Goal: Information Seeking & Learning: Learn about a topic

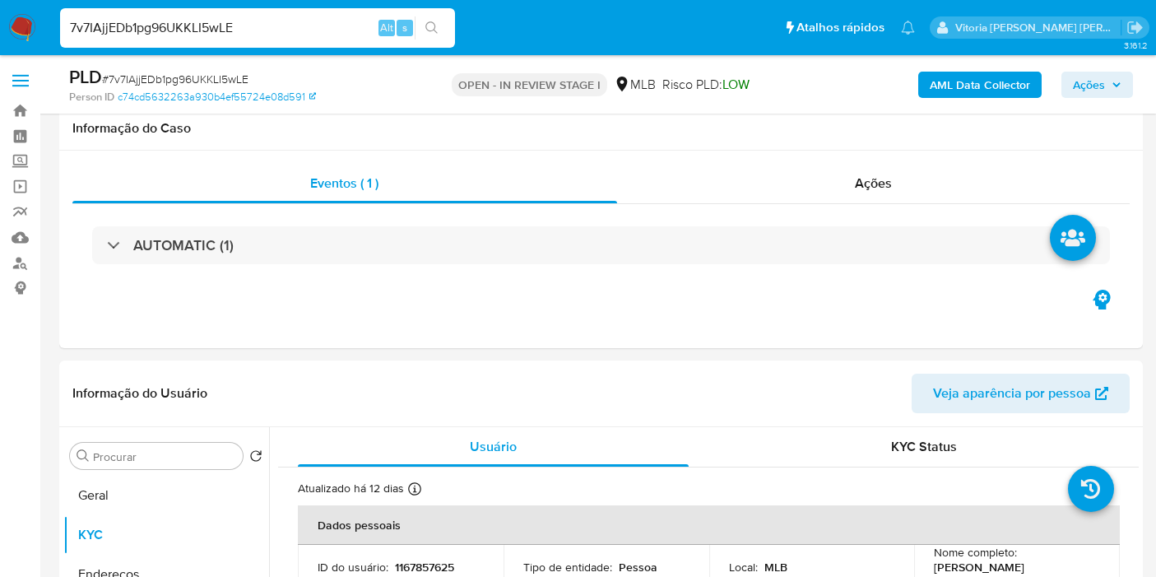
select select "10"
click at [130, 35] on input "7v7IAjjEDb1pg96UKKLI5wLE" at bounding box center [257, 27] width 395 height 21
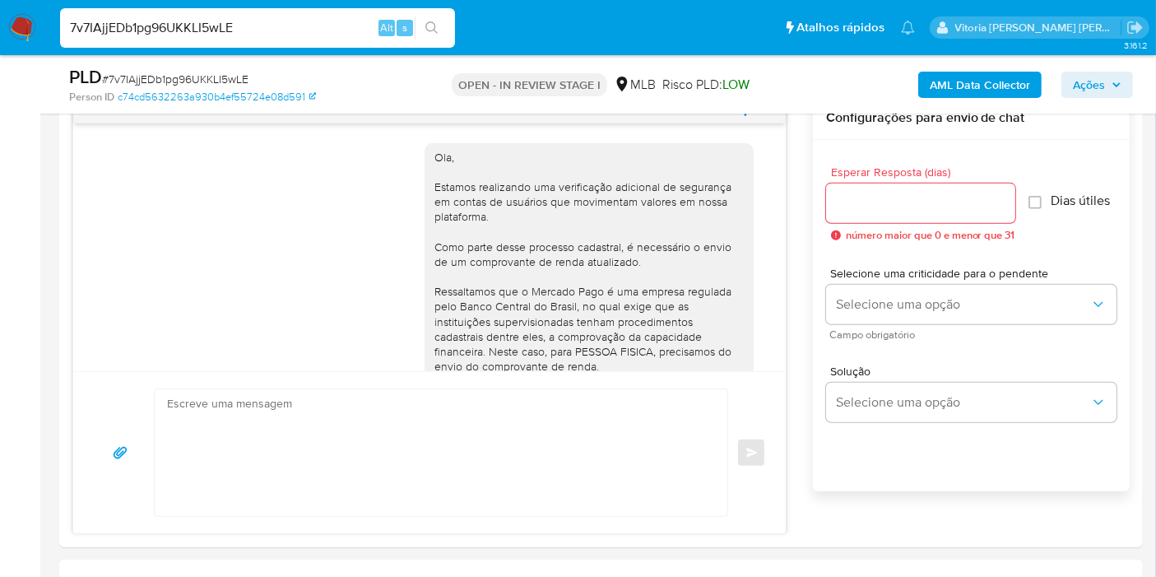
scroll to position [206, 0]
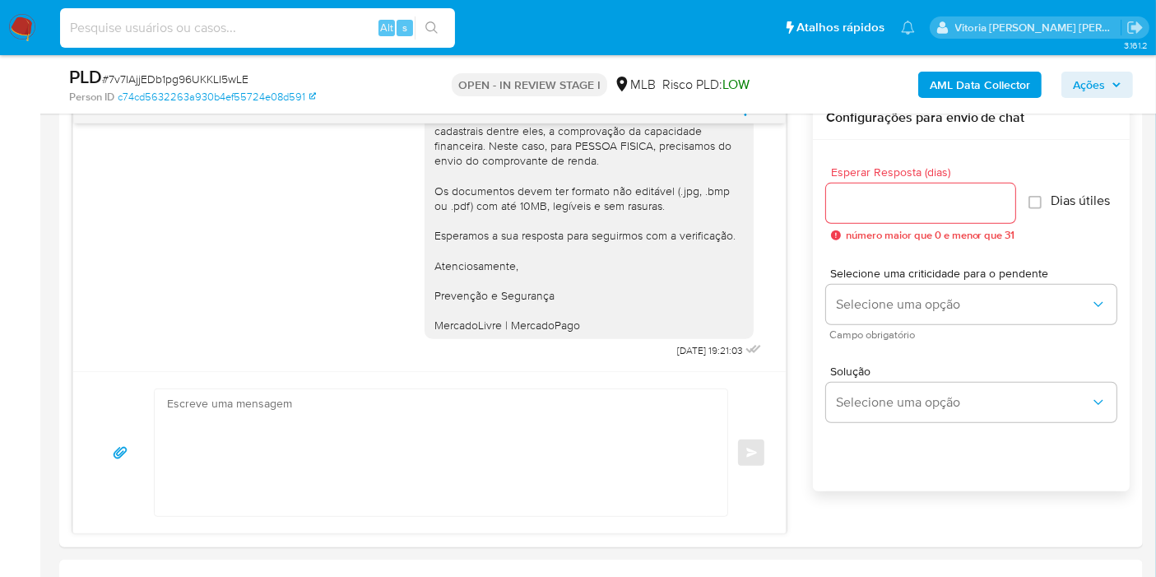
click at [1088, 77] on span "Ações" at bounding box center [1089, 85] width 32 height 26
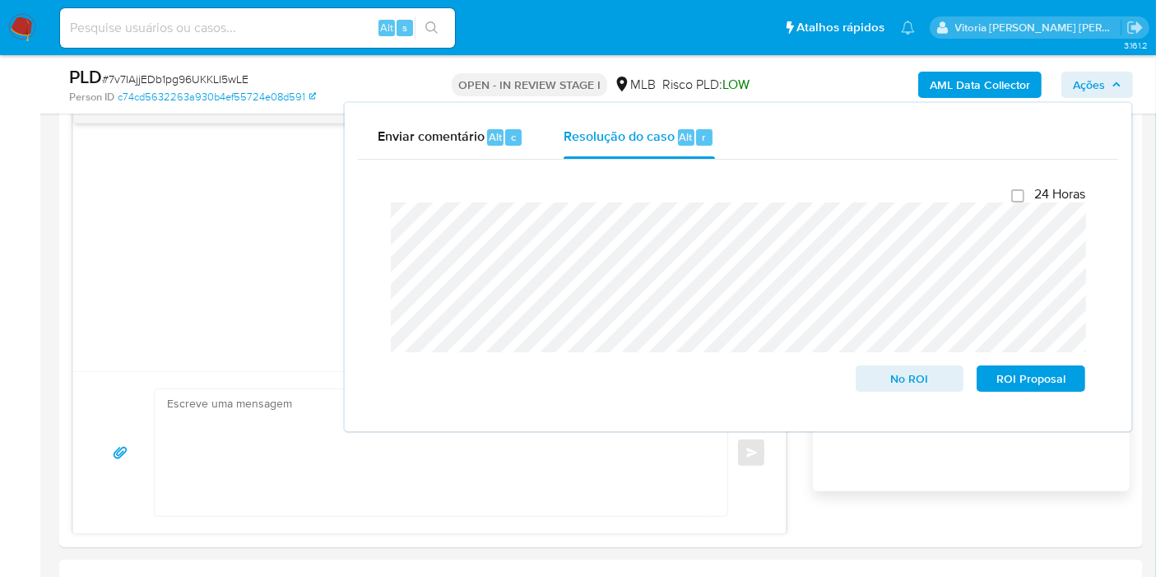
click at [352, 207] on div "Enviar comentário Alt c Resolução do caso Alt r Fechamento do caso 24 Horas No …" at bounding box center [738, 267] width 787 height 328
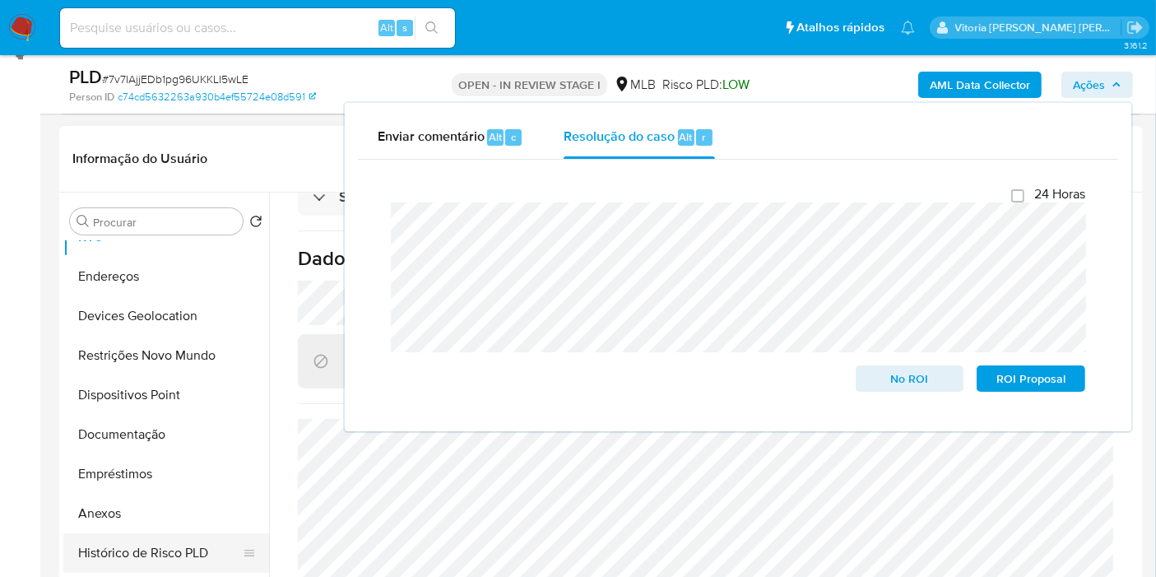
scroll to position [91, 0]
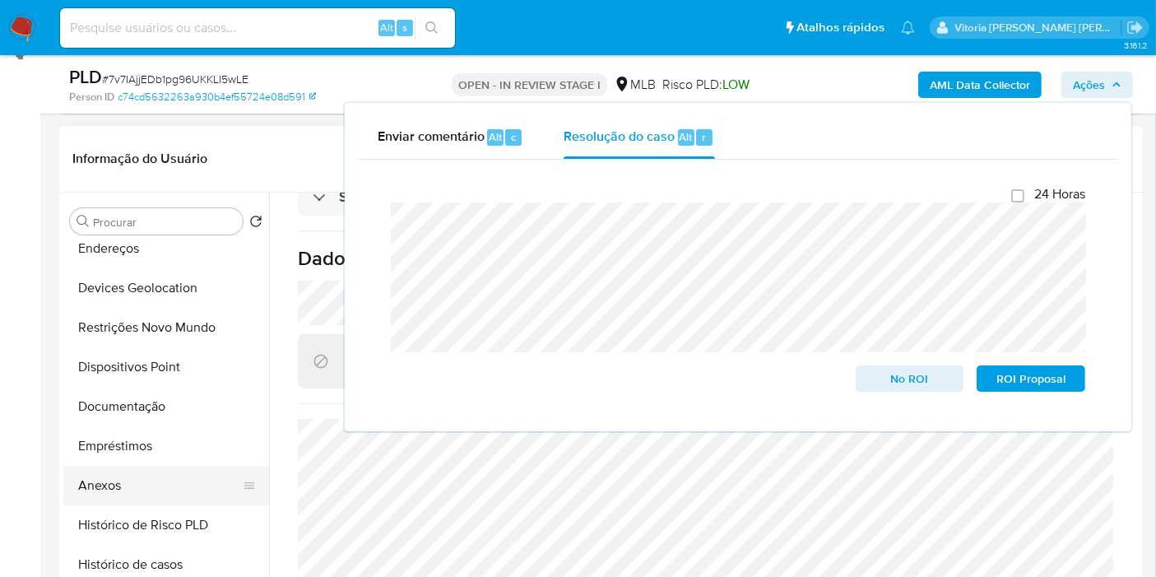
click at [132, 492] on button "Anexos" at bounding box center [159, 485] width 193 height 39
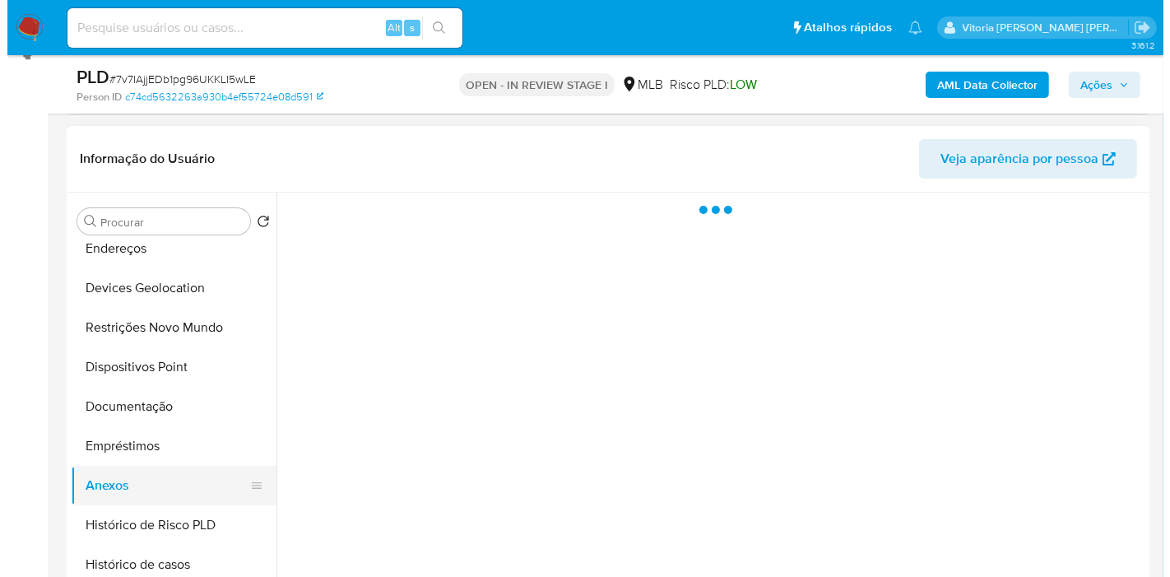
scroll to position [0, 0]
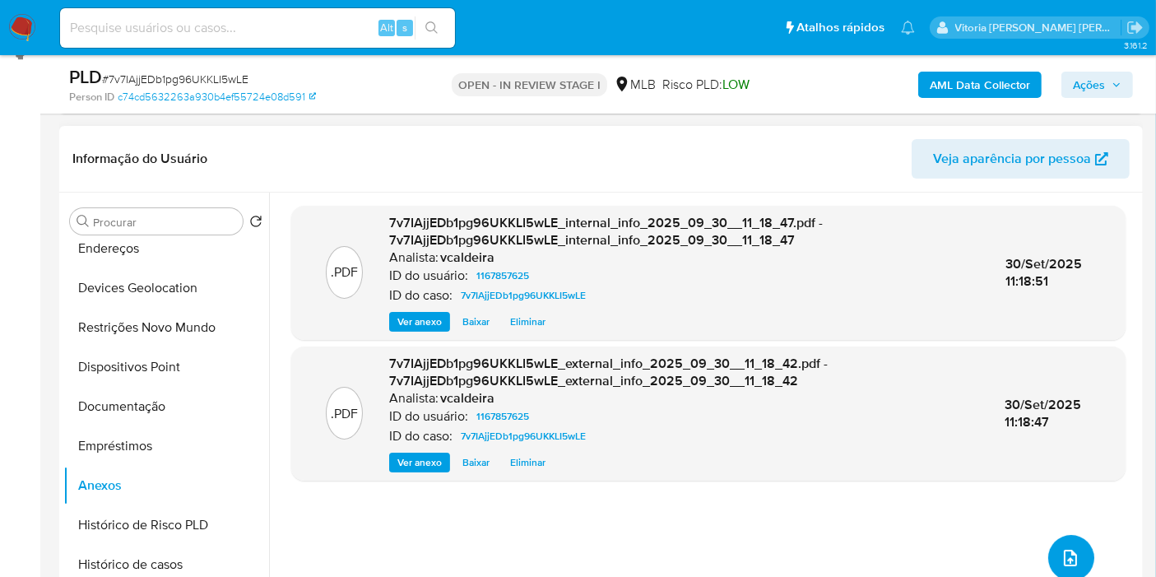
click at [1086, 560] on button "upload-file" at bounding box center [1071, 558] width 46 height 46
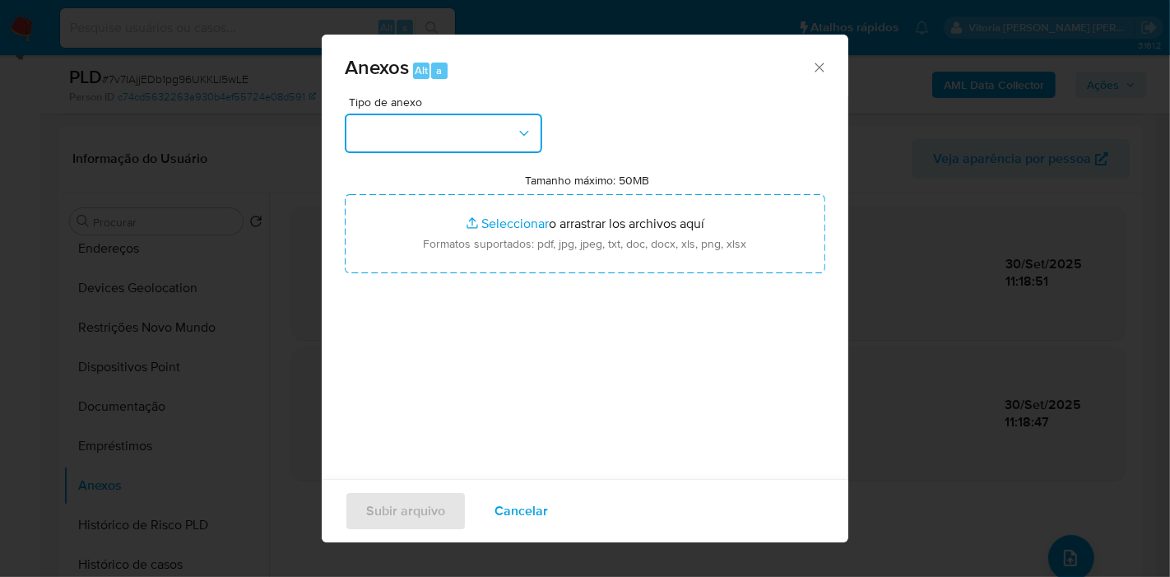
click at [484, 149] on button "button" at bounding box center [443, 133] width 197 height 39
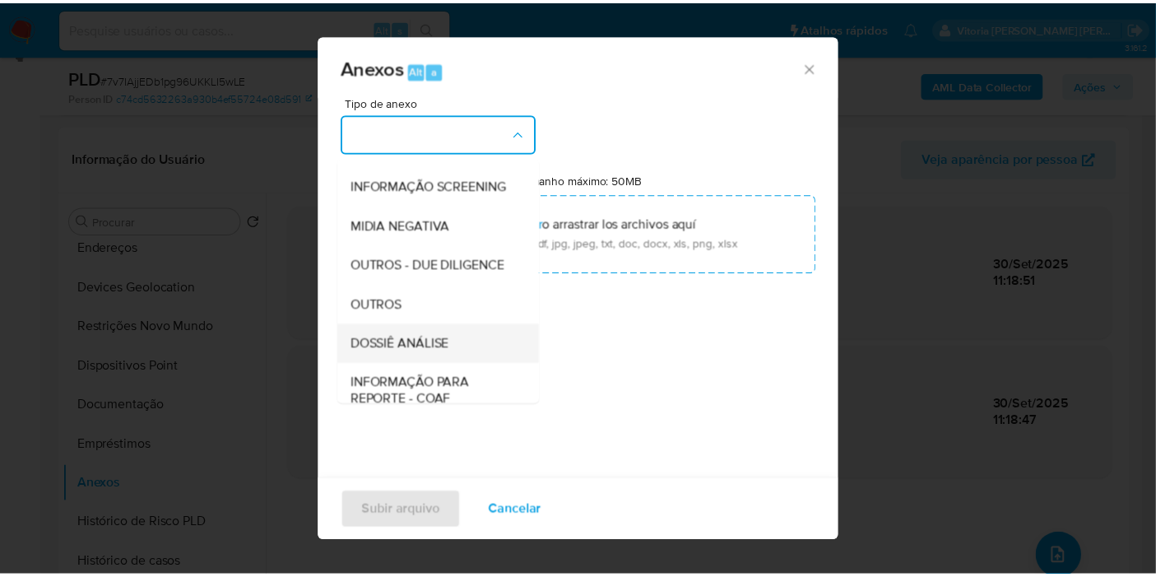
scroll to position [253, 0]
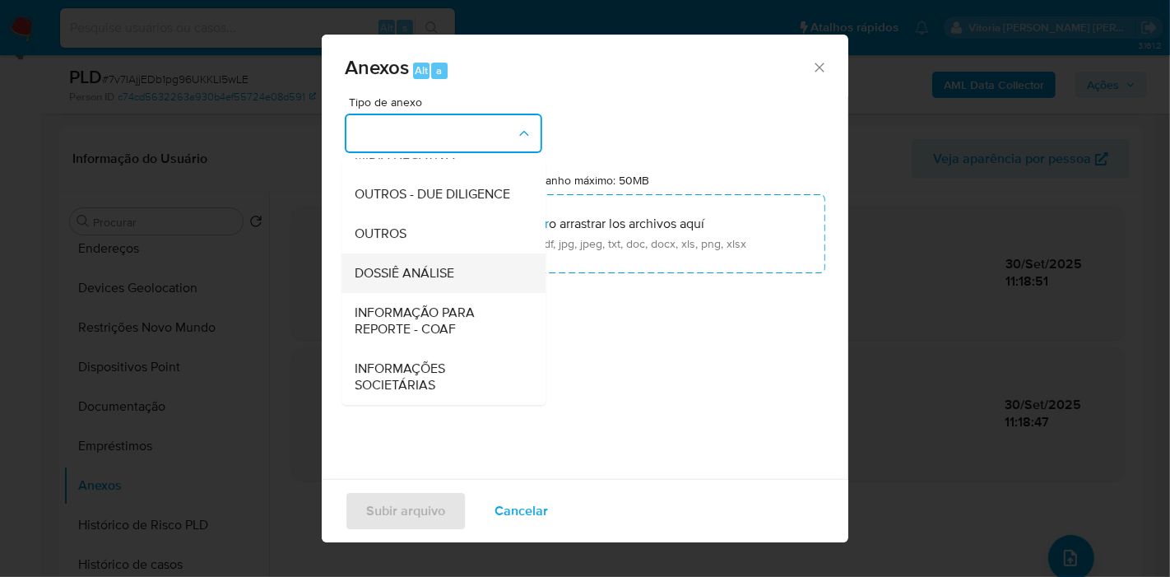
click at [397, 276] on span "DOSSIÊ ANÁLISE" at bounding box center [405, 273] width 100 height 16
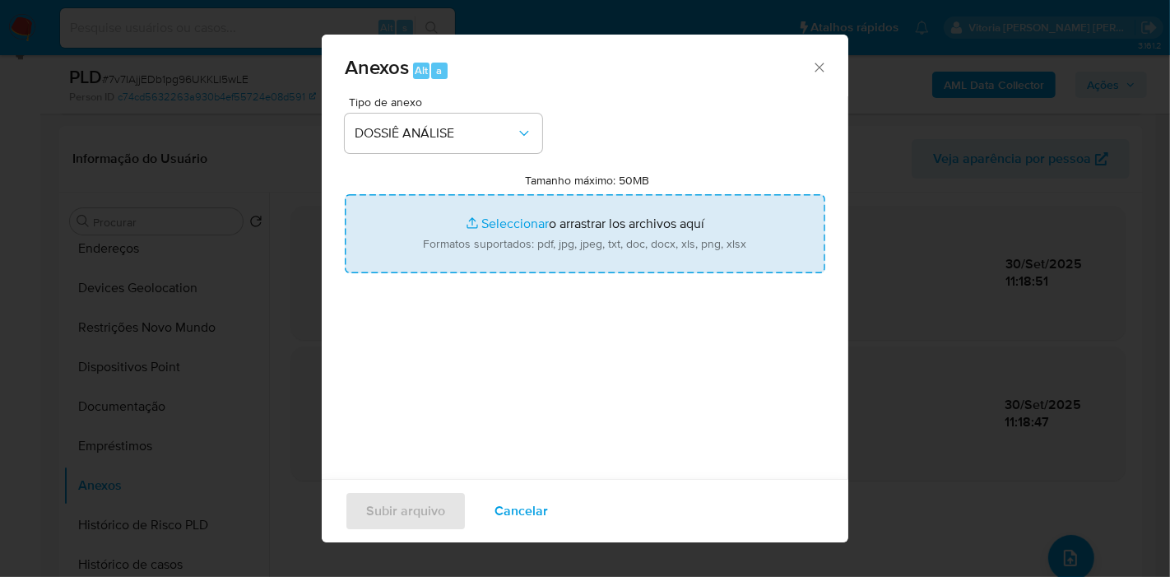
type input "C:\fakepath\Mulan 1167857625_2025_09_30_08_25_18.pdf"
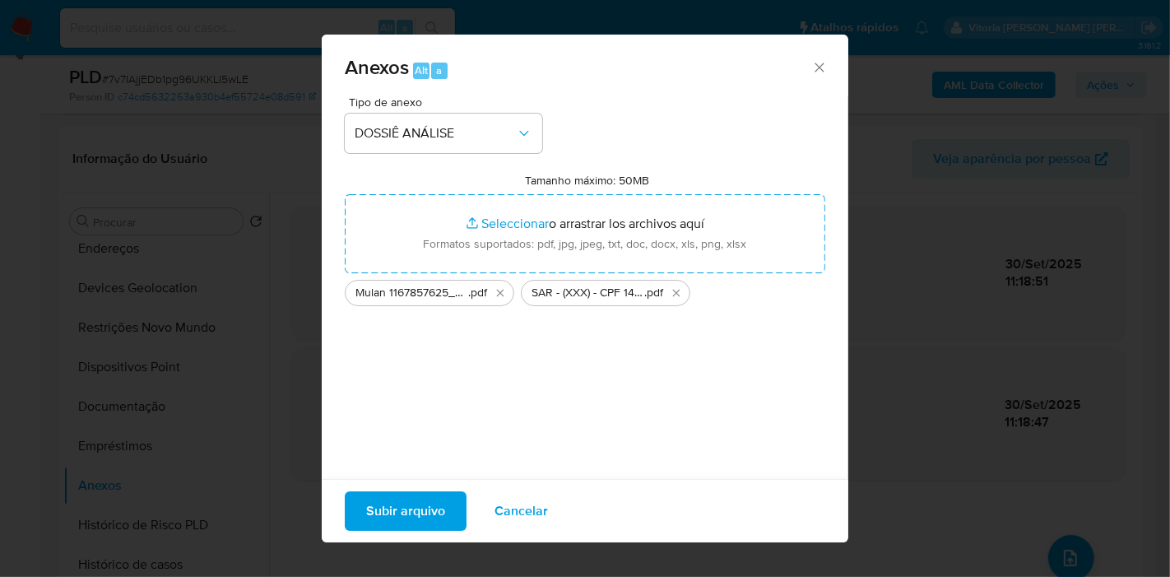
click at [401, 502] on span "Subir arquivo" at bounding box center [405, 511] width 79 height 36
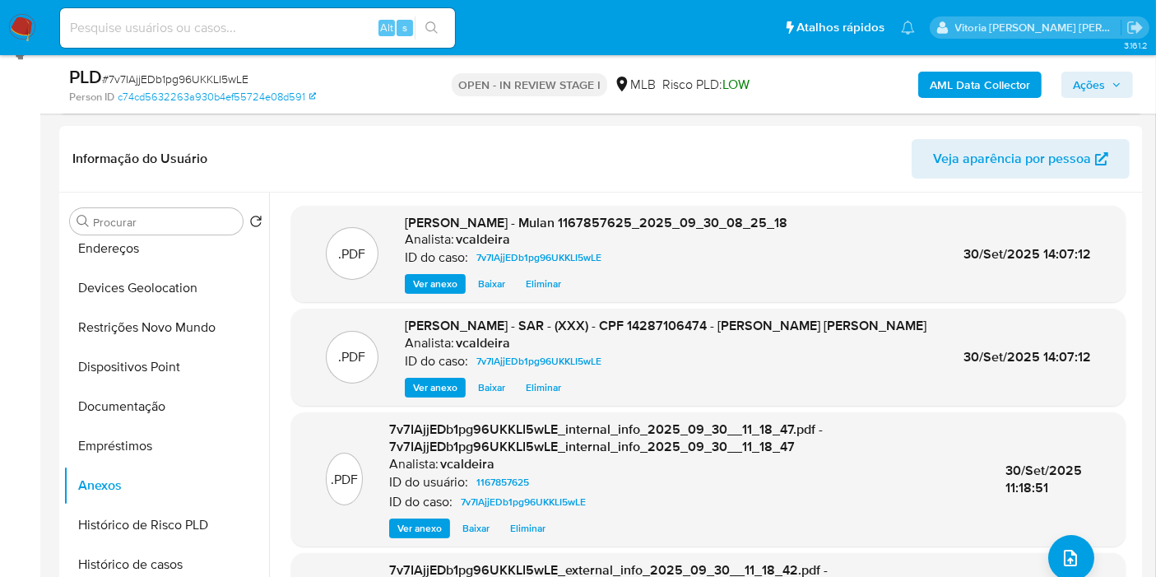
click at [1114, 76] on span "Ações" at bounding box center [1097, 84] width 49 height 23
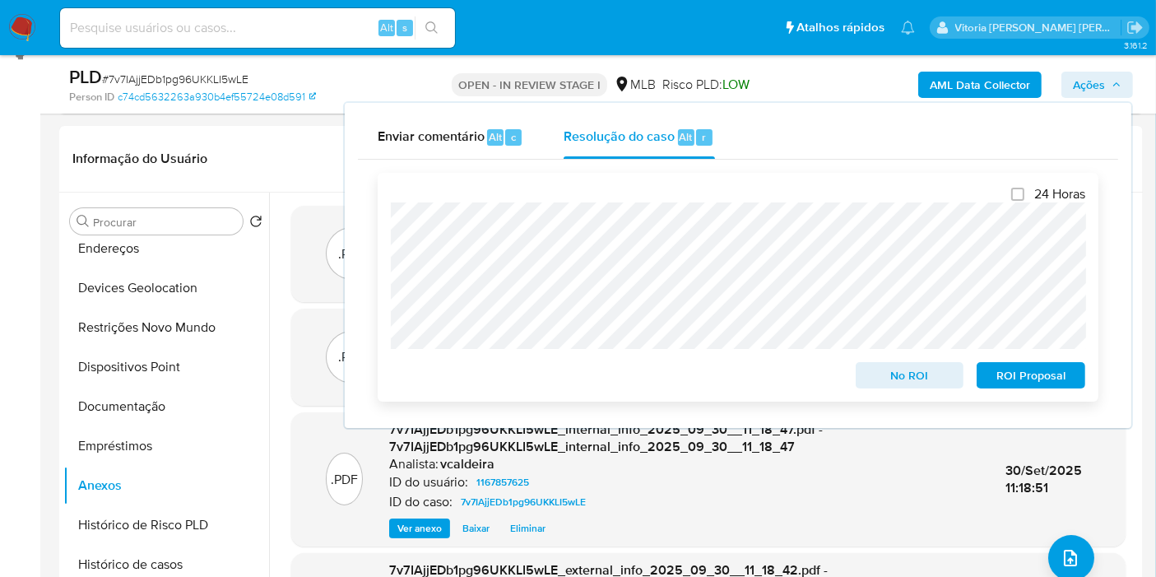
click at [1051, 387] on span "ROI Proposal" at bounding box center [1031, 375] width 86 height 23
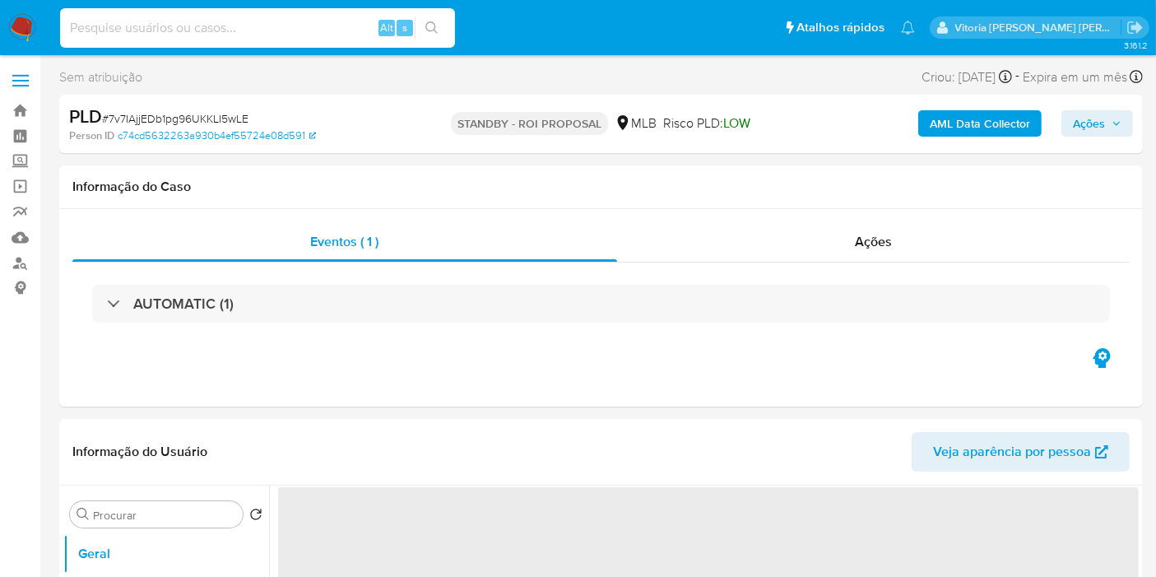
click at [194, 26] on input at bounding box center [257, 27] width 395 height 21
paste input "5M7SITy6xI3d3GvgWKu3XT71"
type input "5M7SITy6xI3d3GvgWKu3XT71"
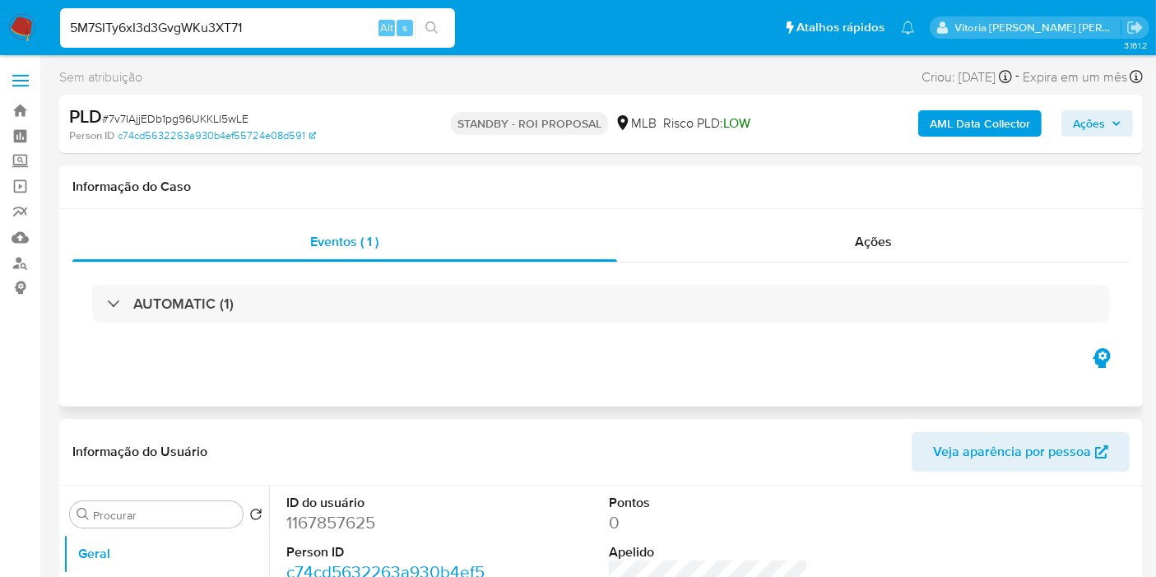
select select "10"
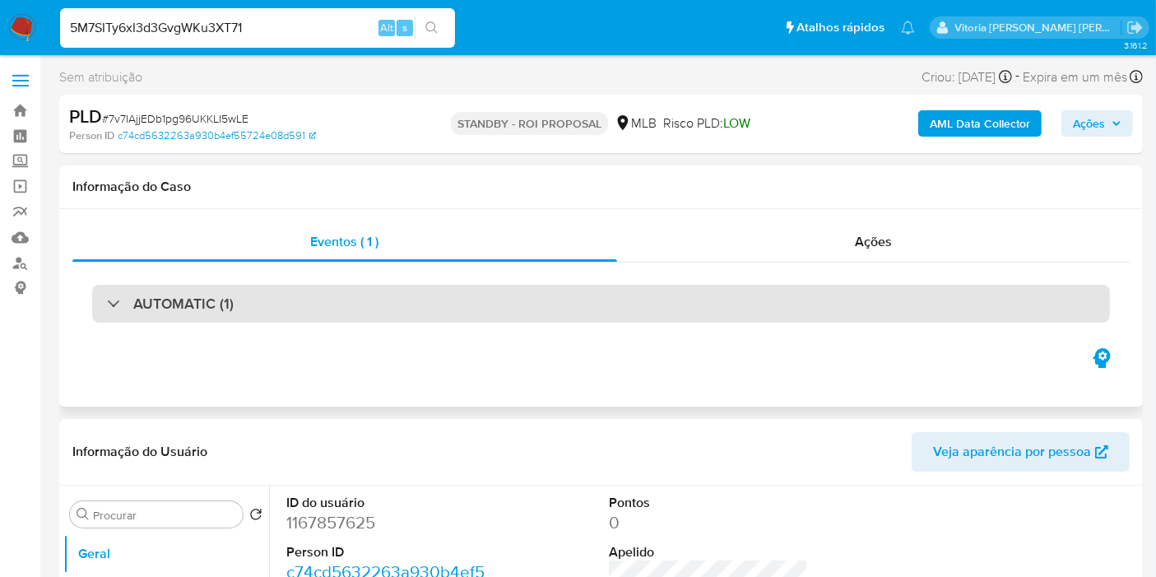
type input "5M7SITy6xI3d3GvgWKu3XT71"
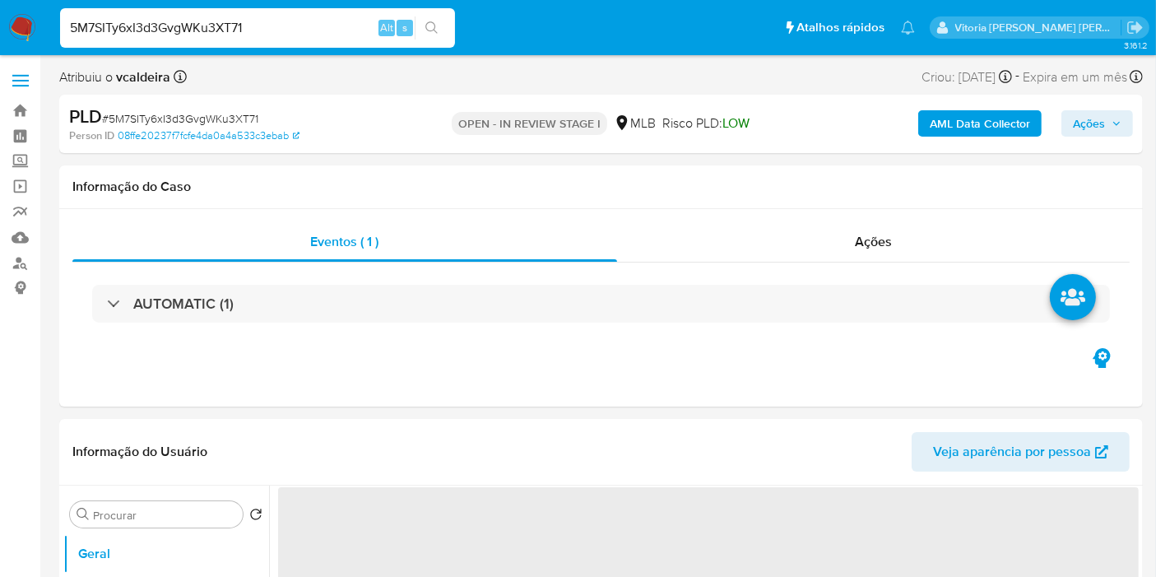
select select "10"
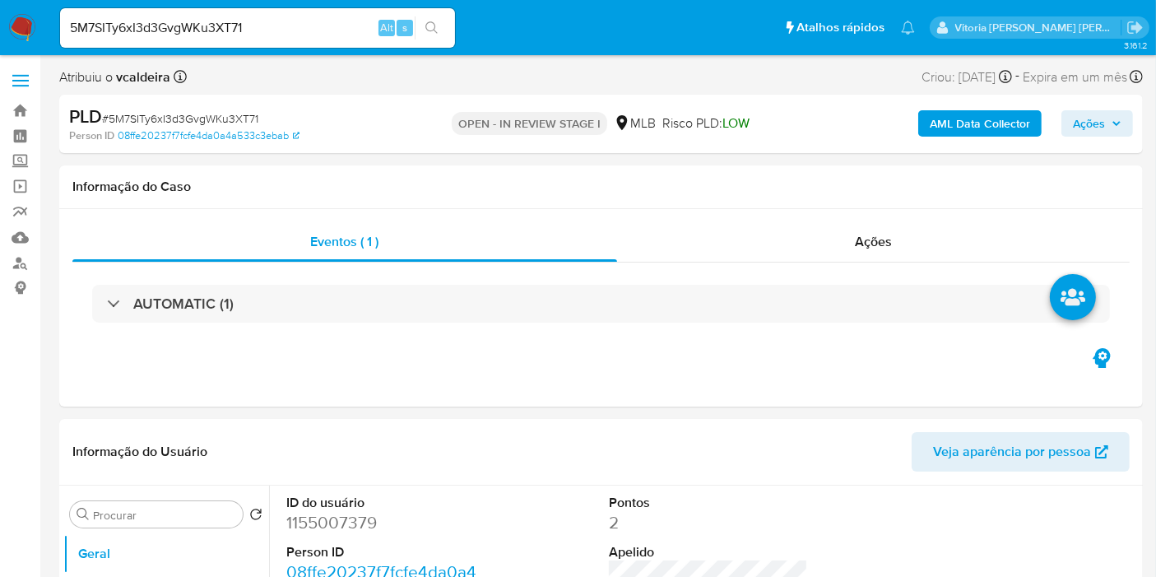
click at [176, 29] on input "5M7SITy6xI3d3GvgWKu3XT71" at bounding box center [257, 27] width 395 height 21
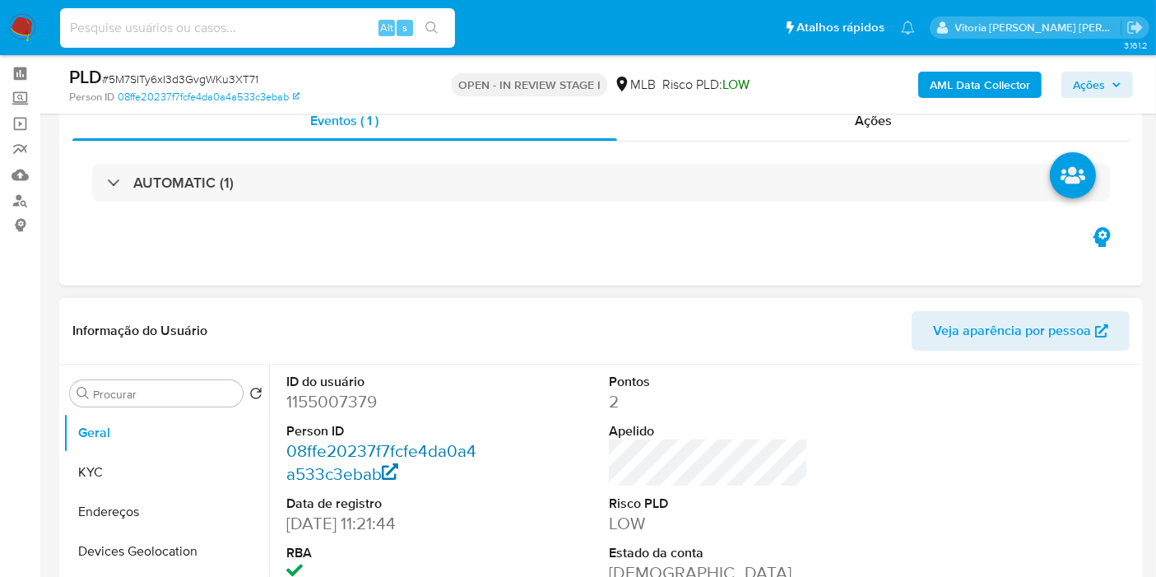
scroll to position [91, 0]
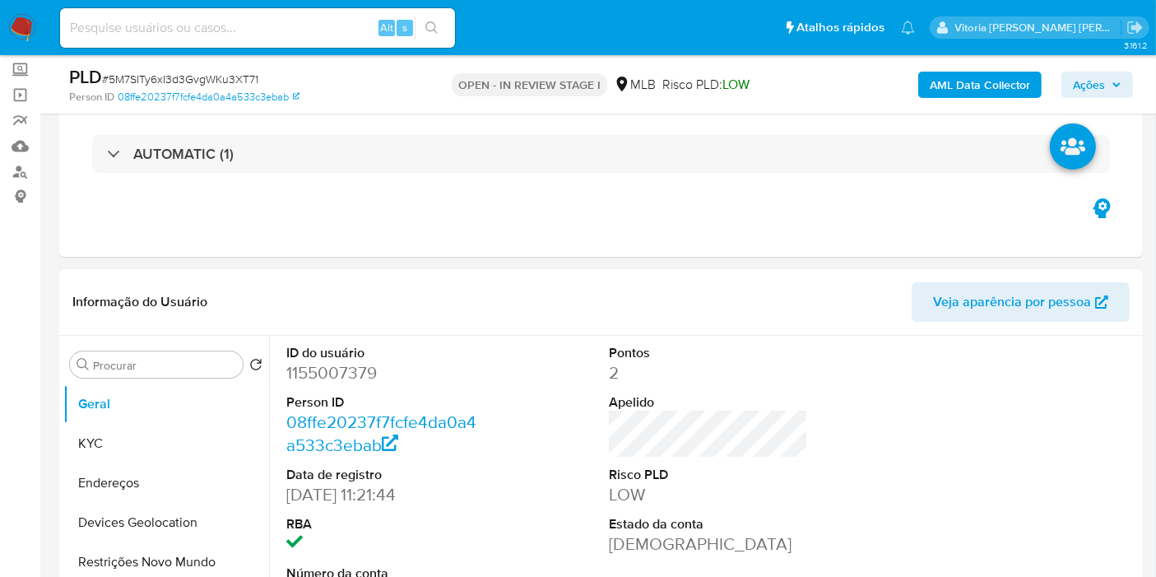
click at [355, 371] on dd "1155007379" at bounding box center [385, 372] width 199 height 23
copy dd "1155007379"
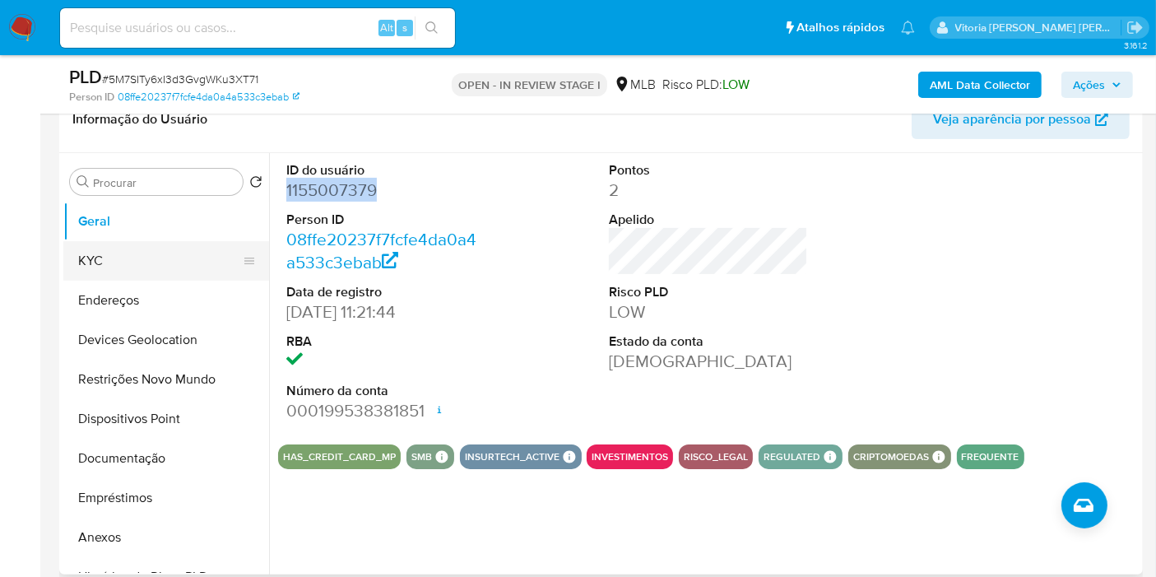
scroll to position [274, 0]
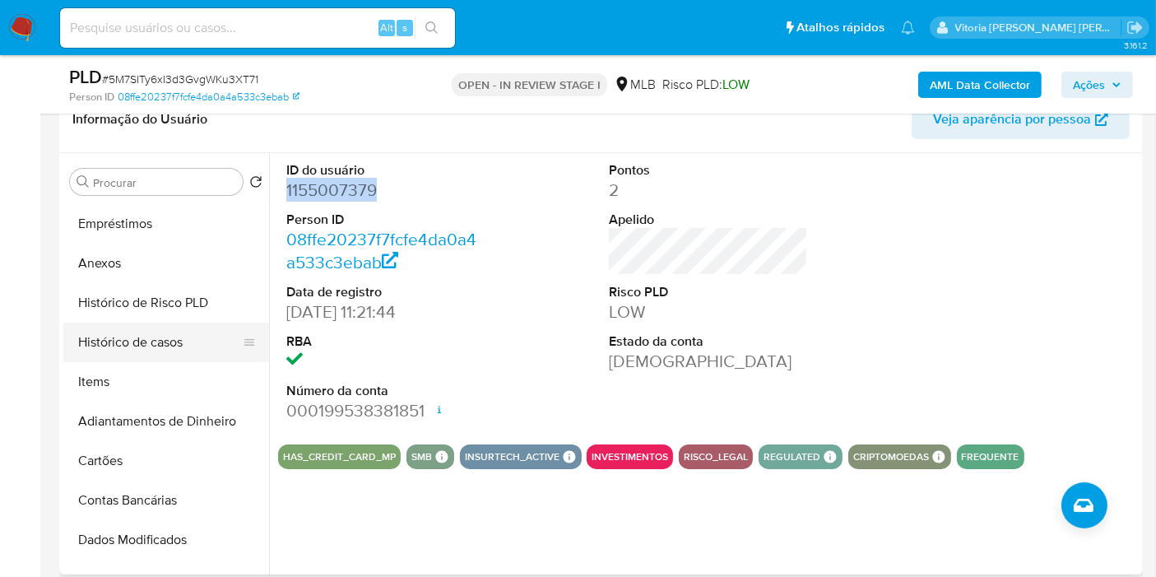
click at [157, 338] on button "Histórico de casos" at bounding box center [159, 342] width 193 height 39
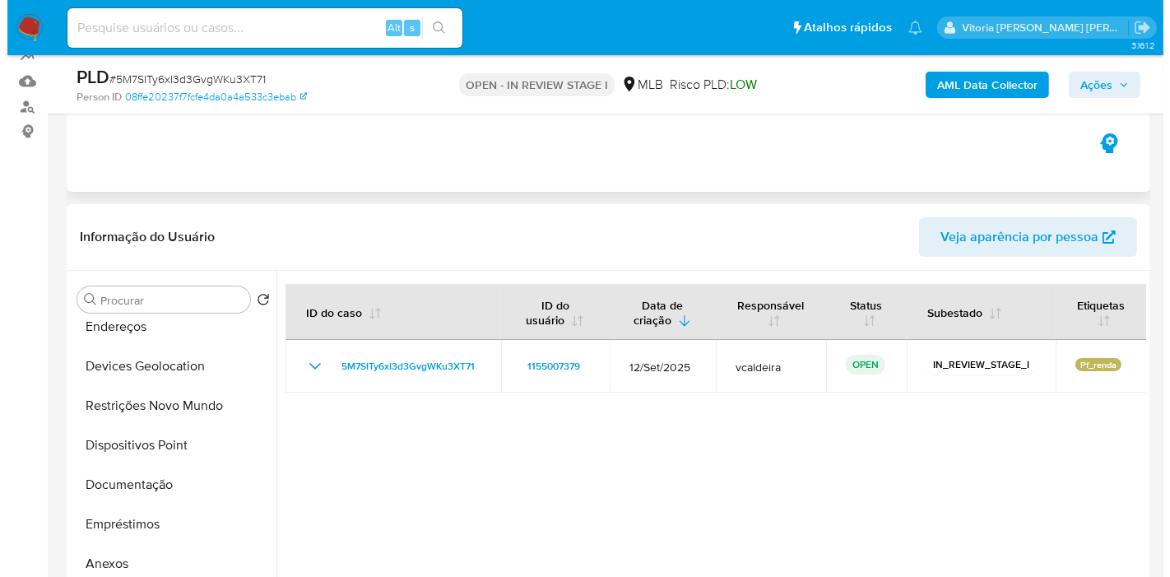
scroll to position [91, 0]
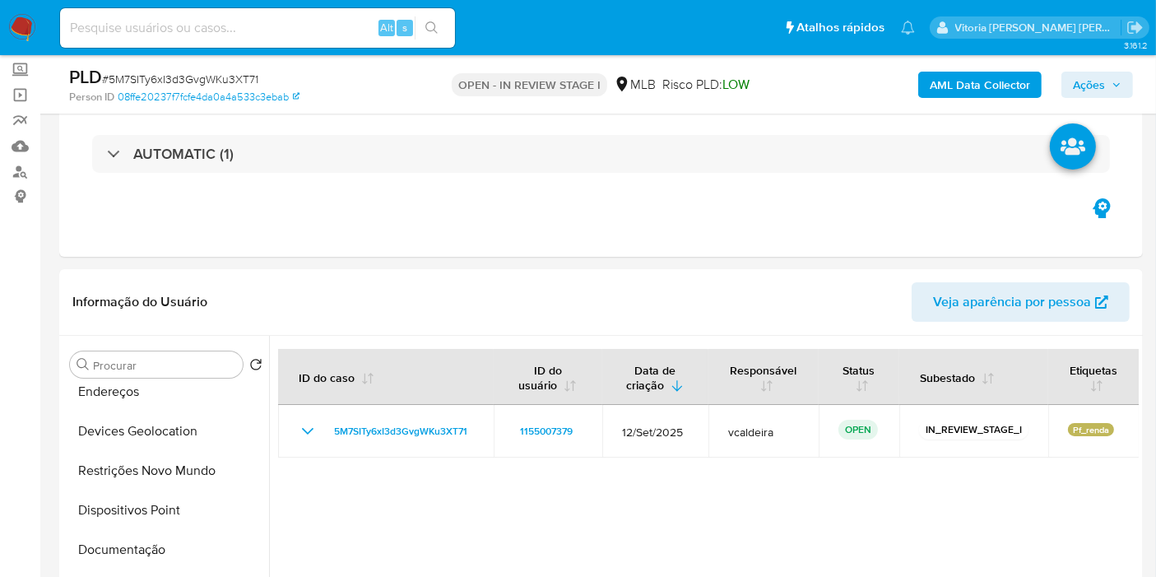
click at [973, 95] on b "AML Data Collector" at bounding box center [980, 85] width 100 height 26
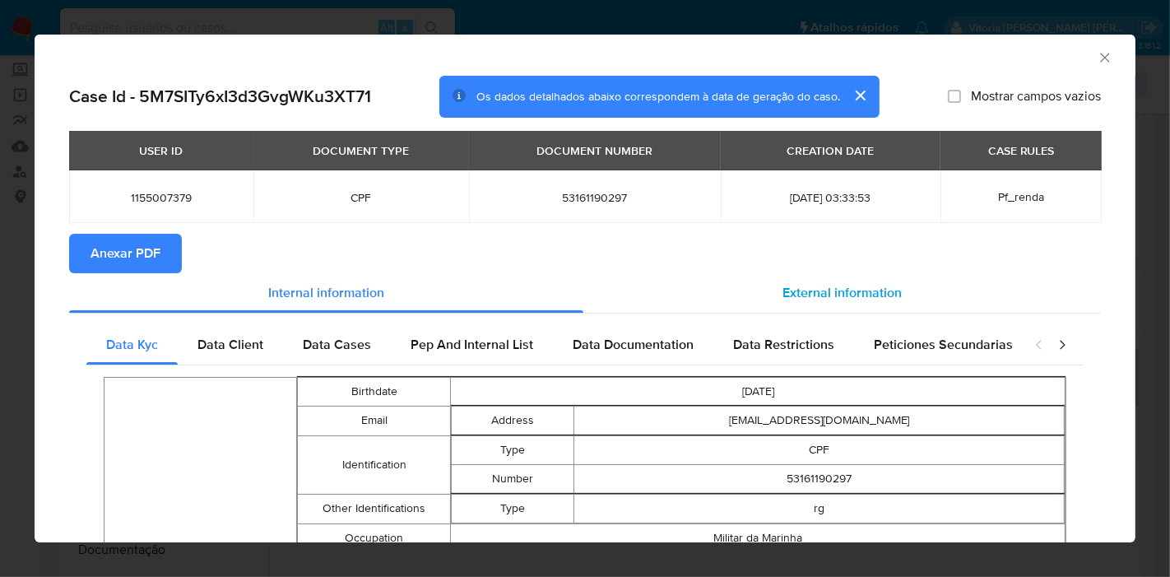
click at [844, 304] on div "External information" at bounding box center [842, 292] width 518 height 39
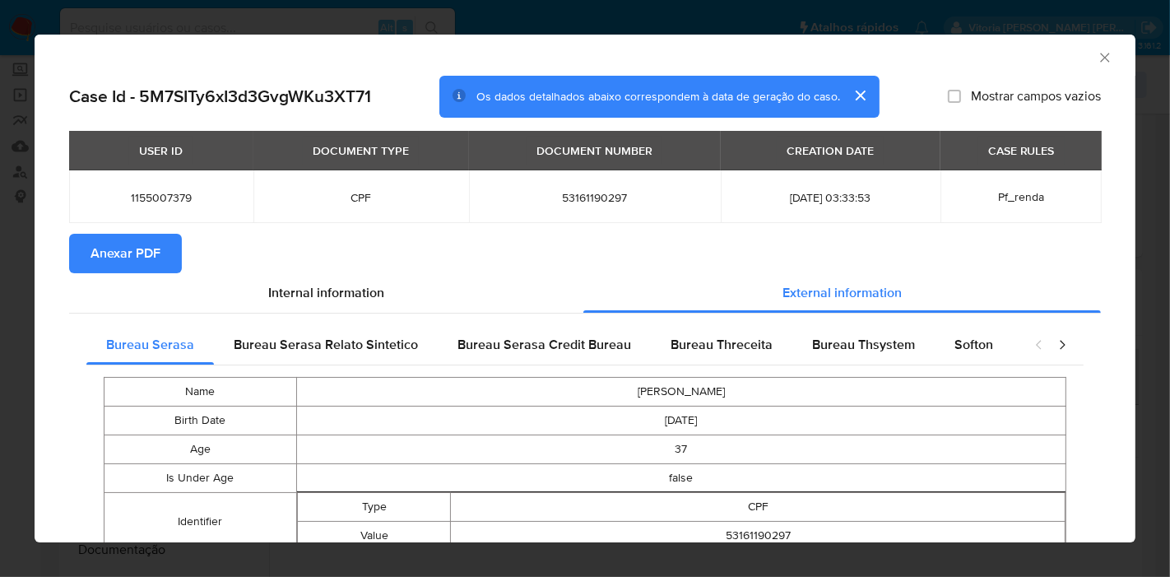
click at [109, 240] on span "Anexar PDF" at bounding box center [126, 253] width 70 height 36
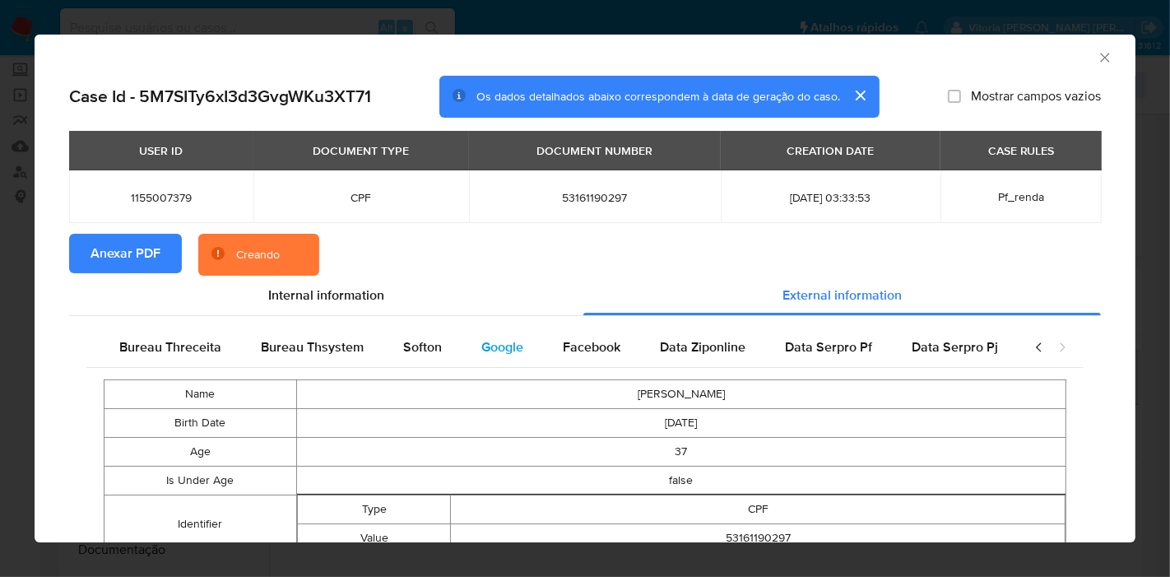
click at [508, 358] on div "Google" at bounding box center [502, 347] width 81 height 39
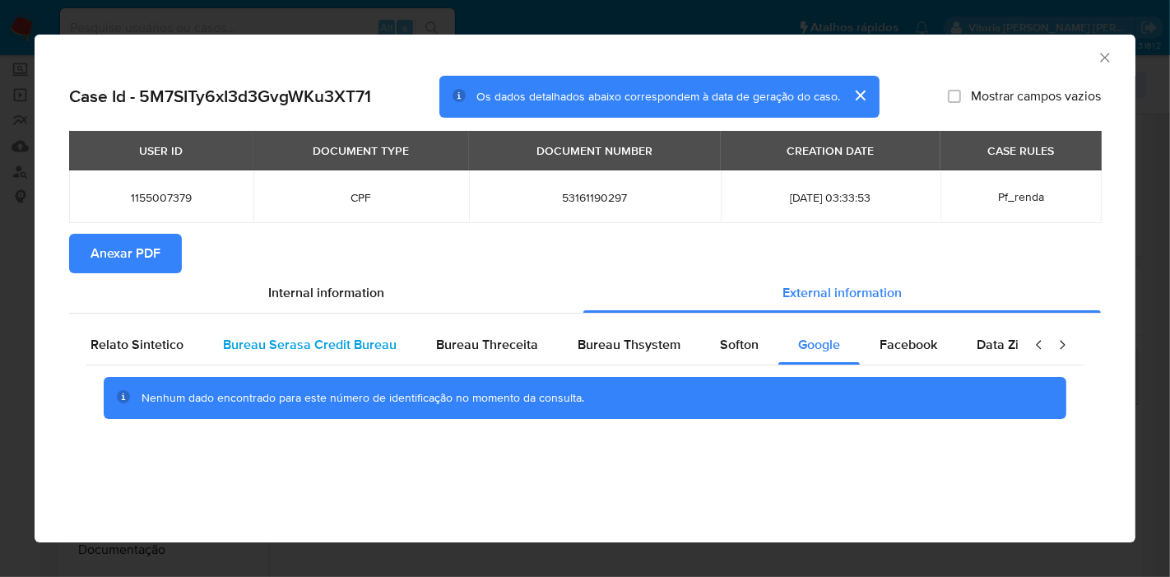
scroll to position [0, 0]
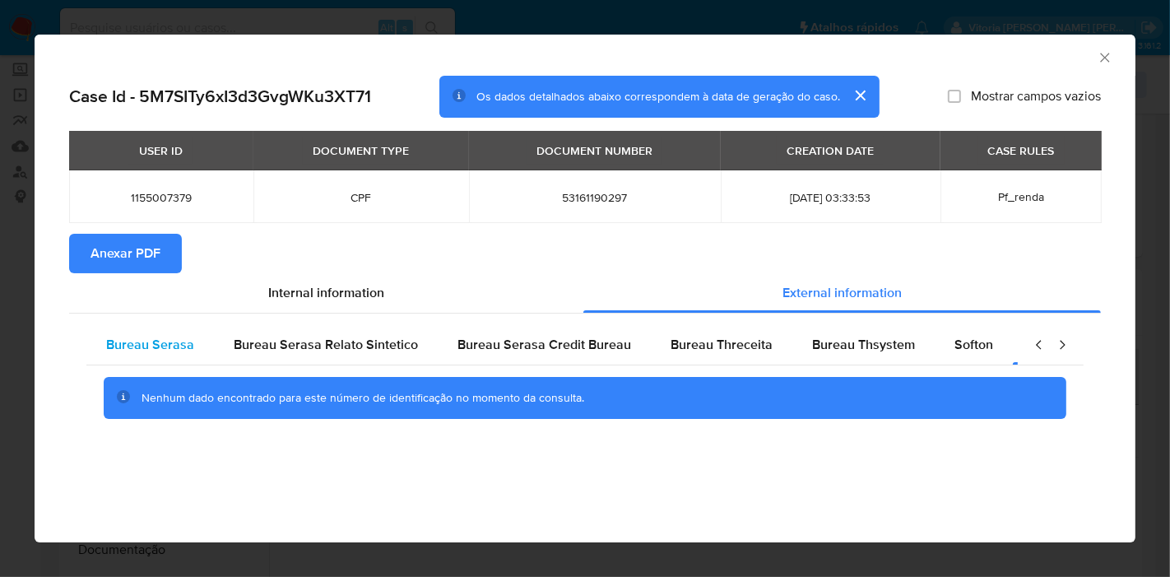
click at [185, 344] on span "Bureau Serasa" at bounding box center [150, 344] width 88 height 19
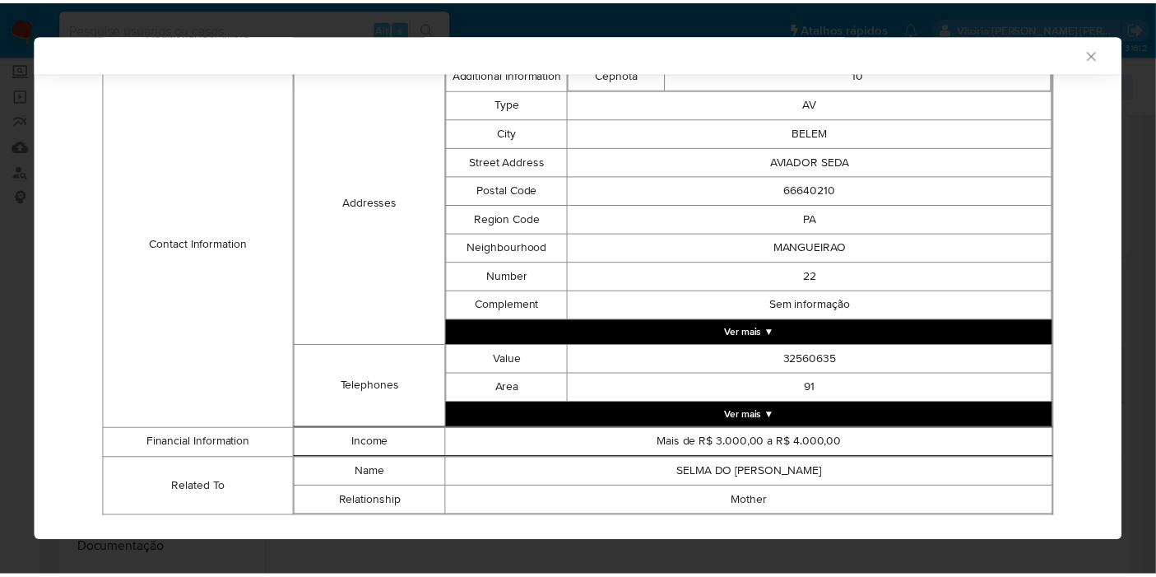
scroll to position [545, 0]
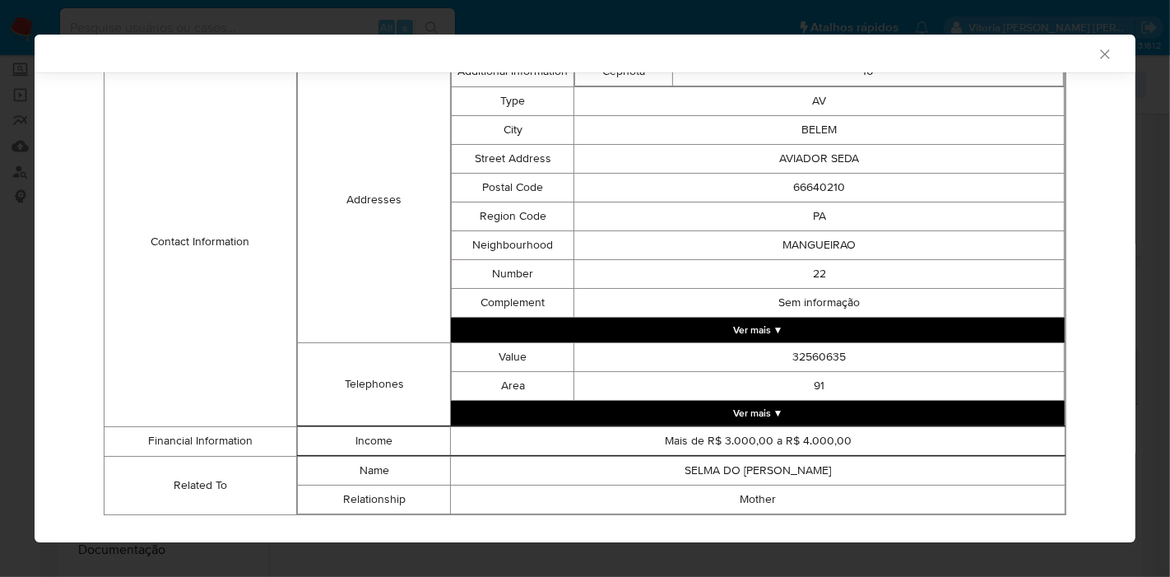
click at [1097, 53] on icon "Fechar a janela" at bounding box center [1105, 54] width 16 height 16
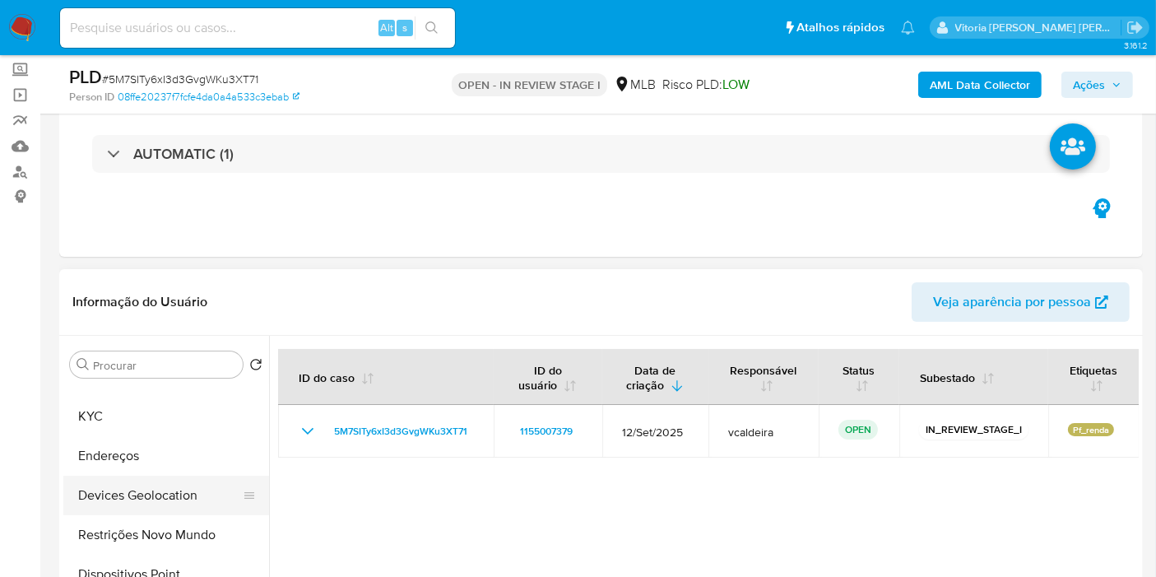
scroll to position [0, 0]
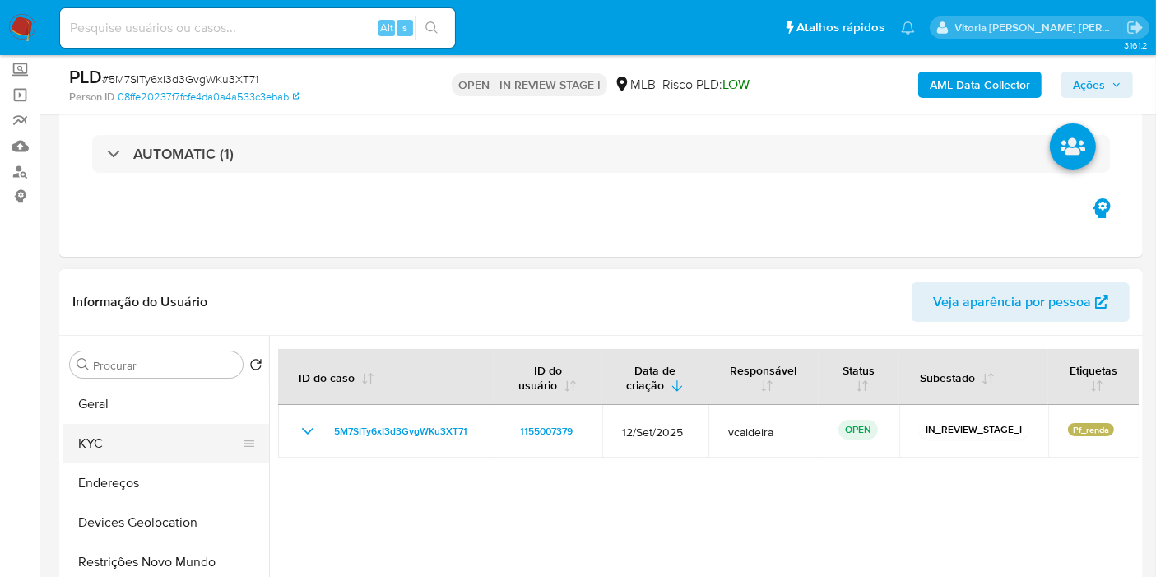
click at [123, 448] on button "KYC" at bounding box center [159, 443] width 193 height 39
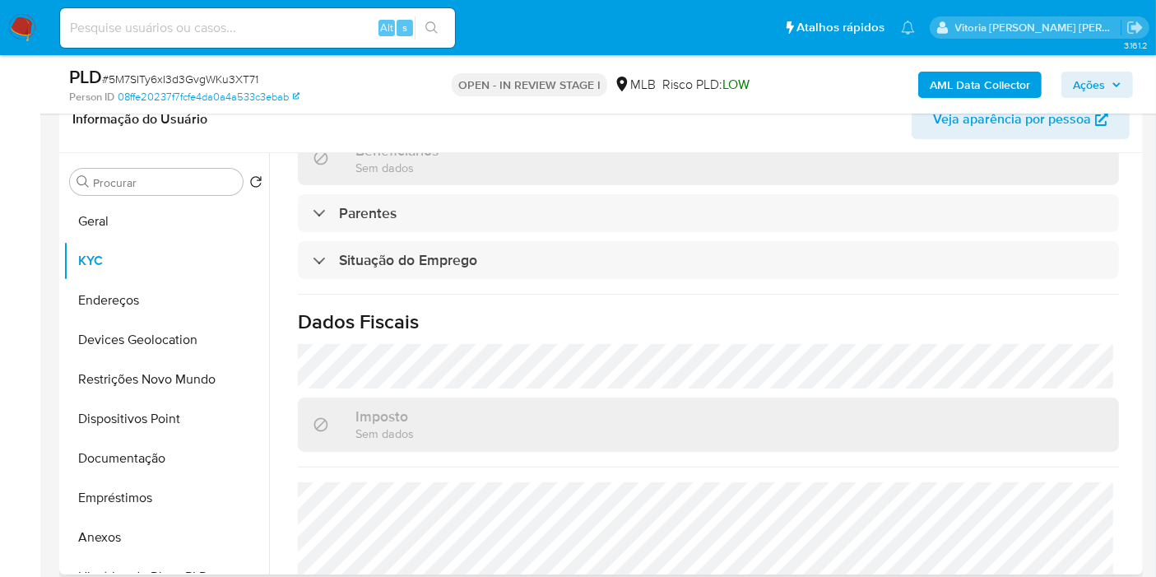
scroll to position [747, 0]
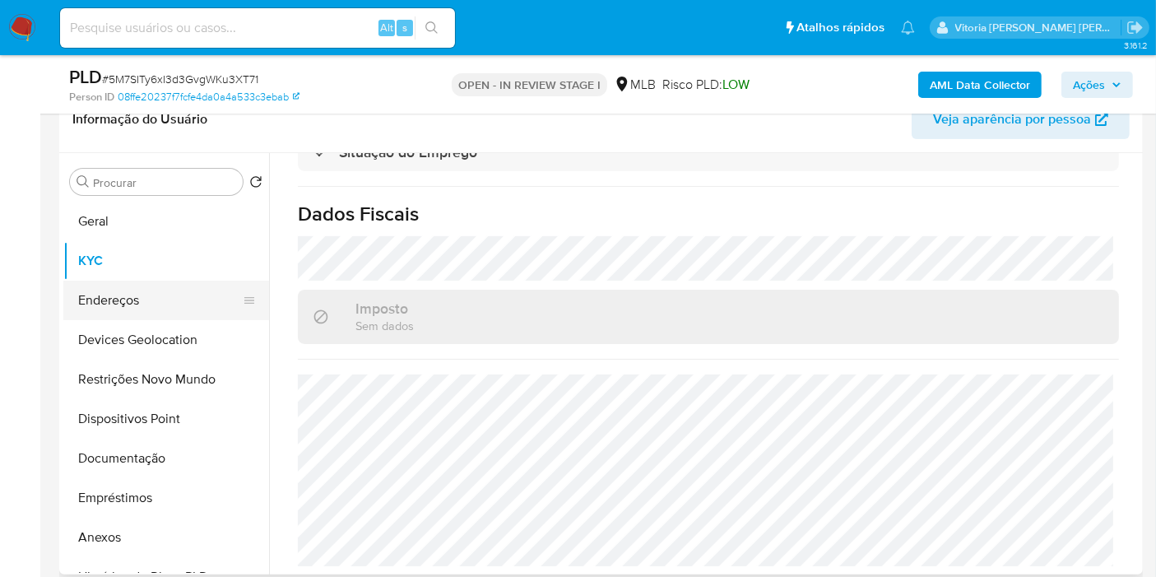
click at [119, 303] on button "Endereços" at bounding box center [159, 300] width 193 height 39
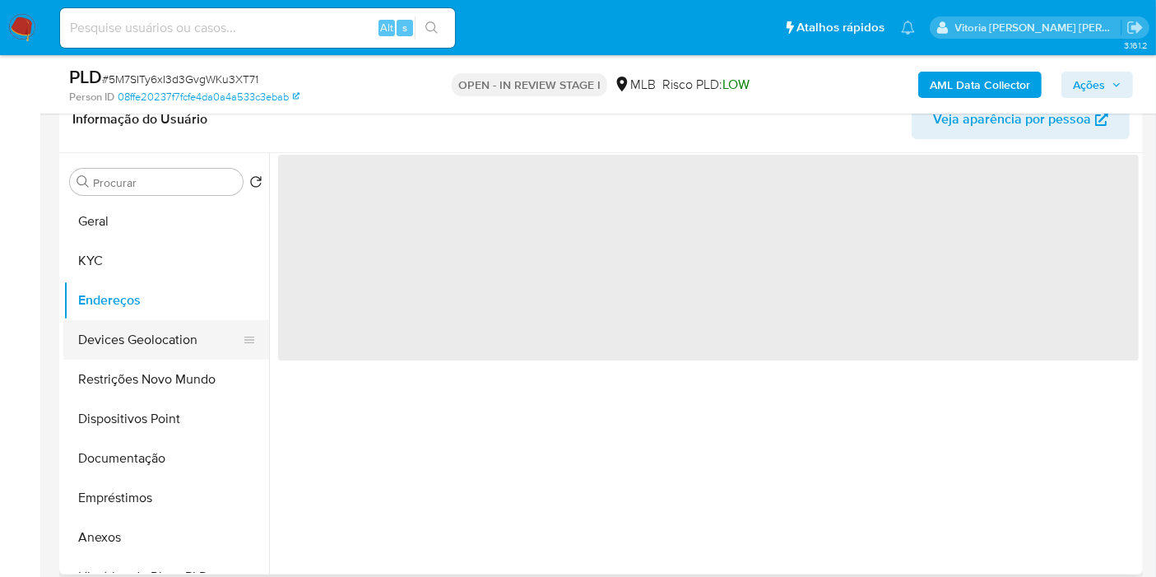
scroll to position [0, 0]
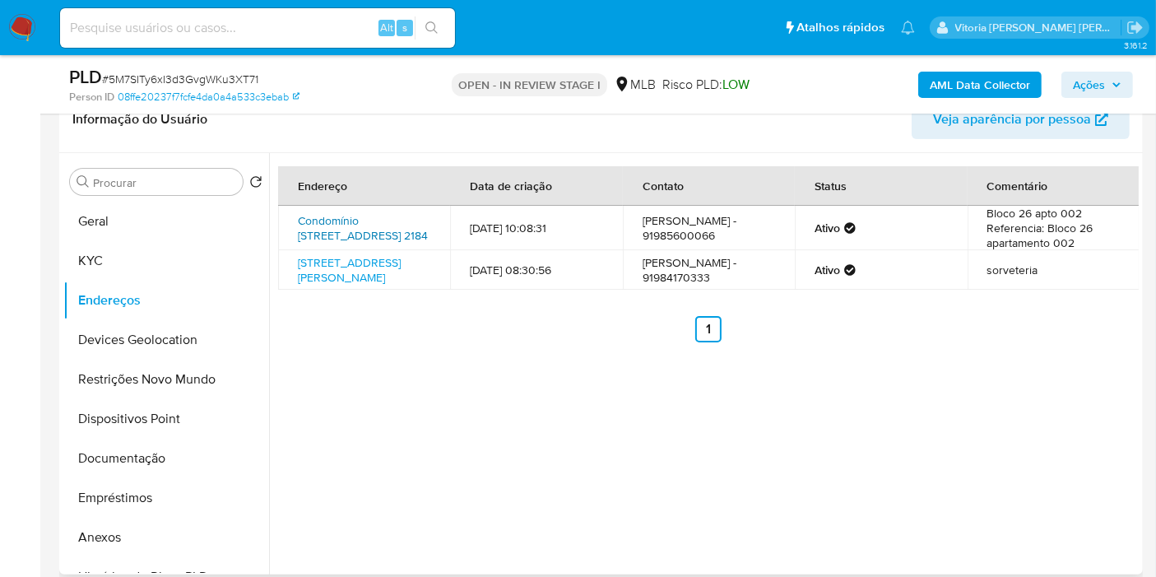
click at [365, 220] on link "Condomínio [STREET_ADDRESS] 2184" at bounding box center [363, 227] width 130 height 31
click at [122, 241] on button "KYC" at bounding box center [159, 260] width 193 height 39
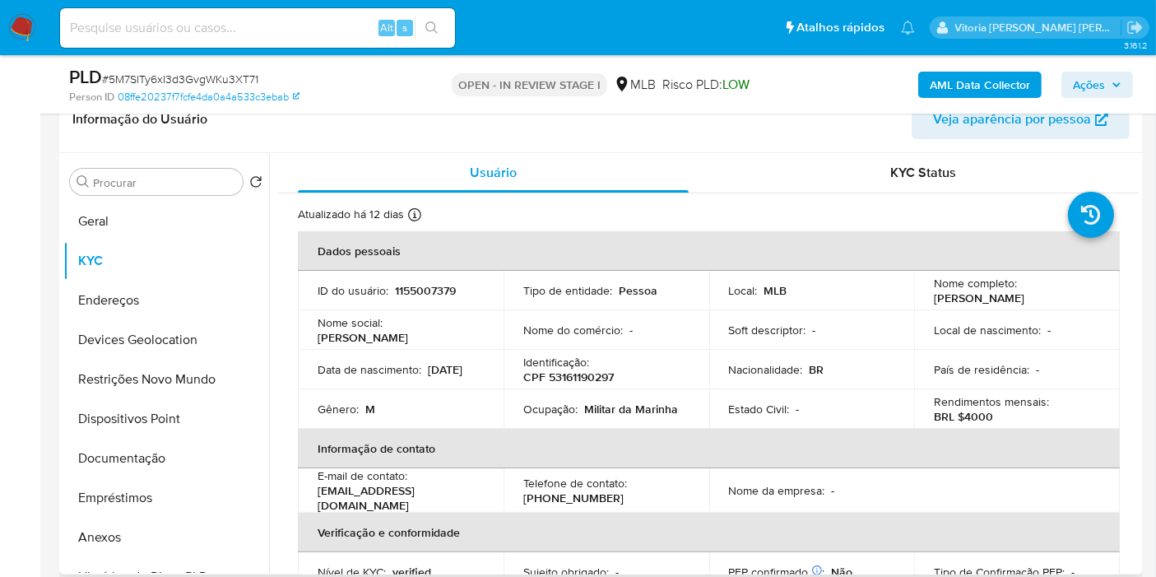
drag, startPoint x: 1039, startPoint y: 295, endPoint x: 925, endPoint y: 298, distance: 114.4
click at [925, 298] on td "Nome completo : [PERSON_NAME]" at bounding box center [1017, 290] width 206 height 39
copy p "[PERSON_NAME]"
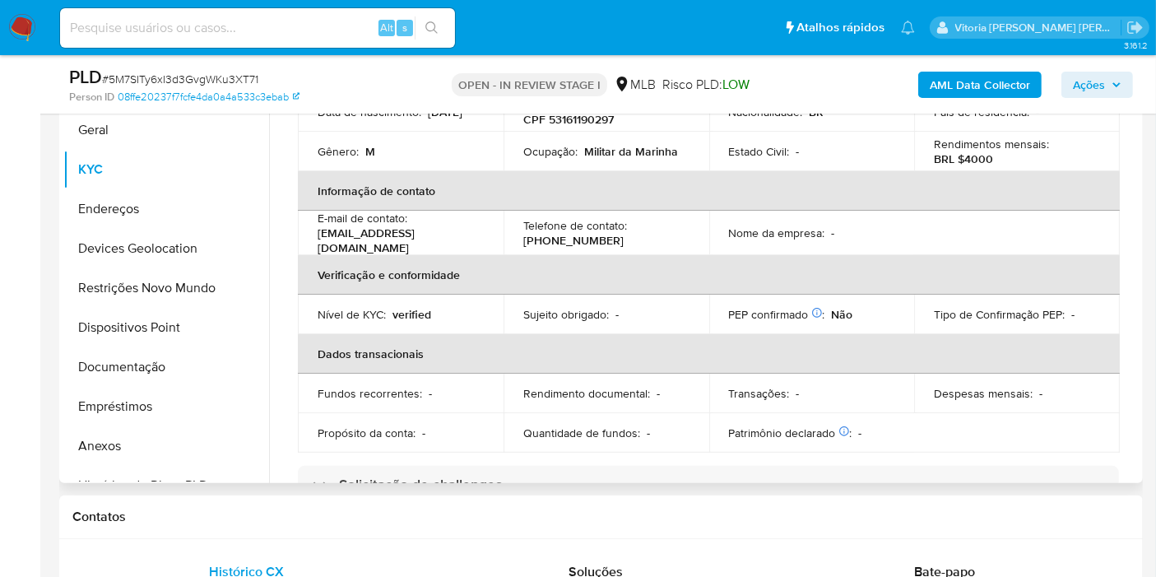
scroll to position [16, 0]
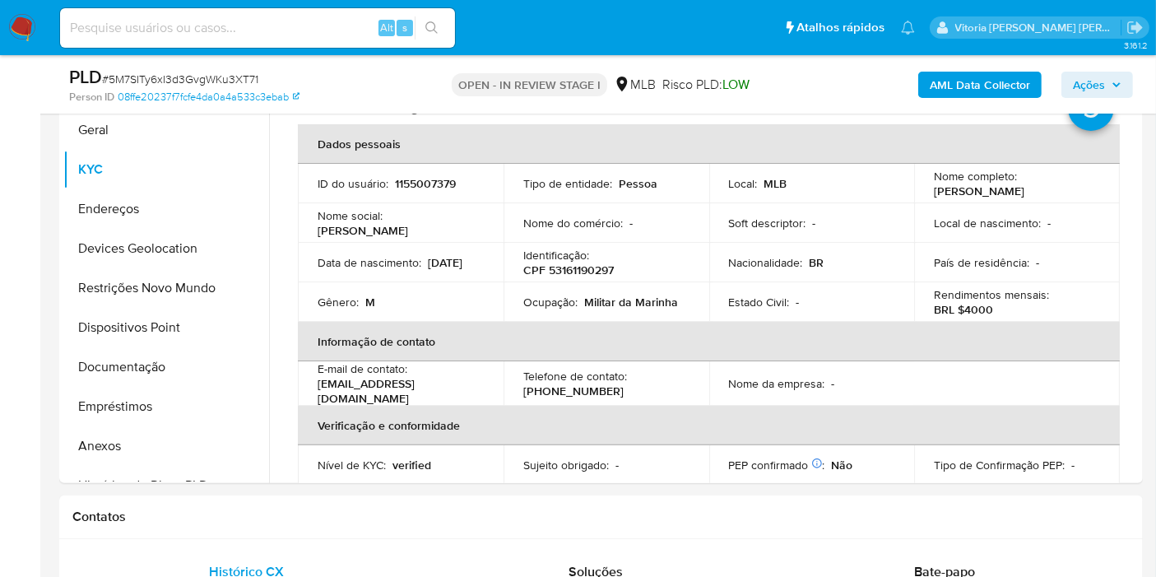
copy p "[PERSON_NAME]"
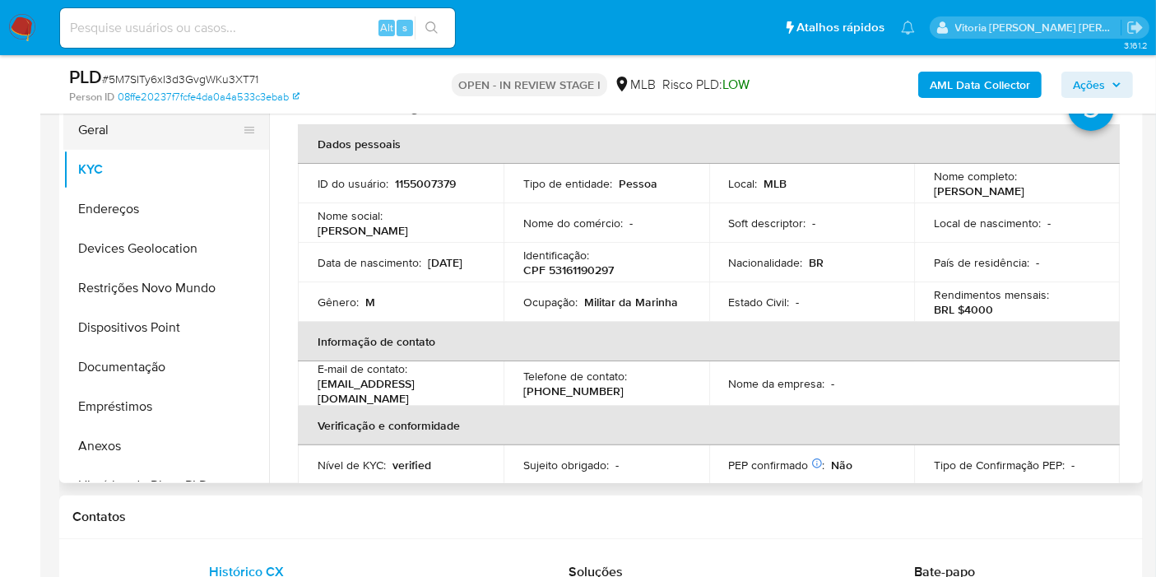
click at [148, 131] on button "Geral" at bounding box center [159, 129] width 193 height 39
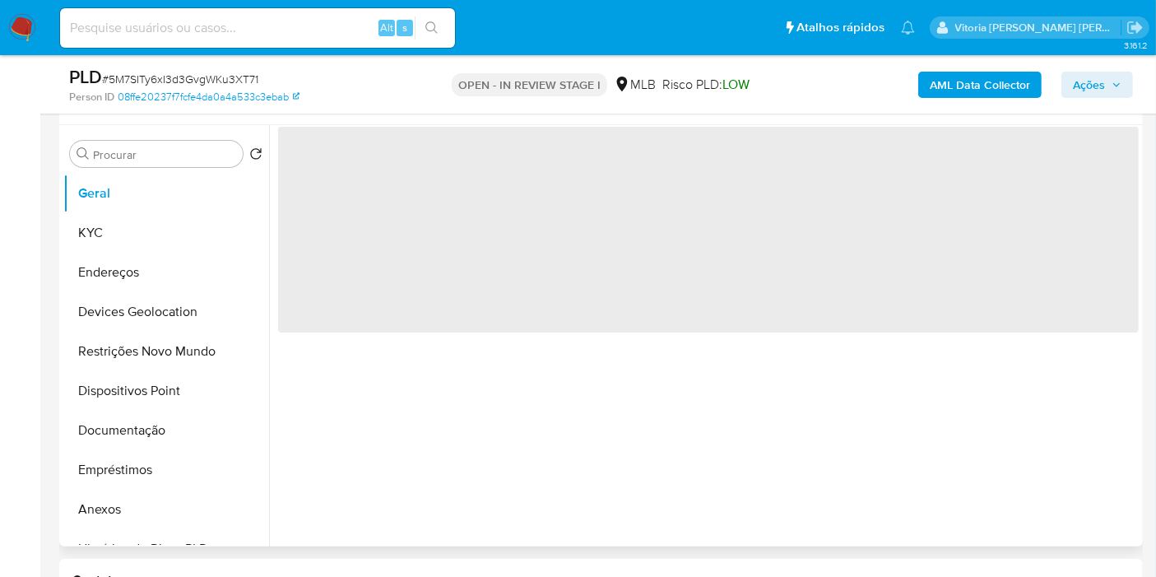
scroll to position [274, 0]
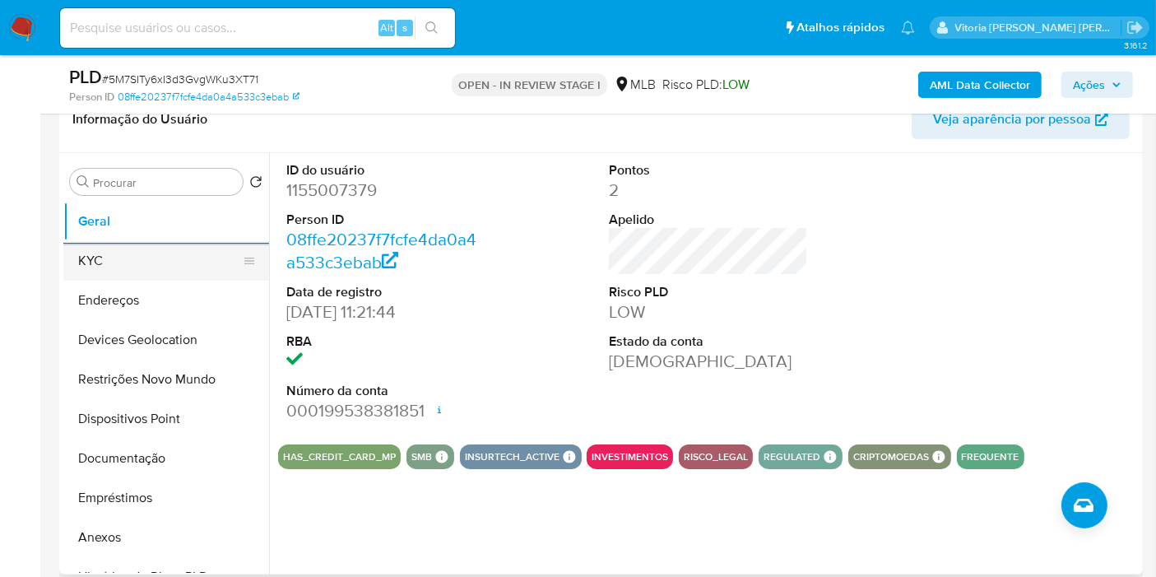
click at [91, 253] on button "KYC" at bounding box center [159, 260] width 193 height 39
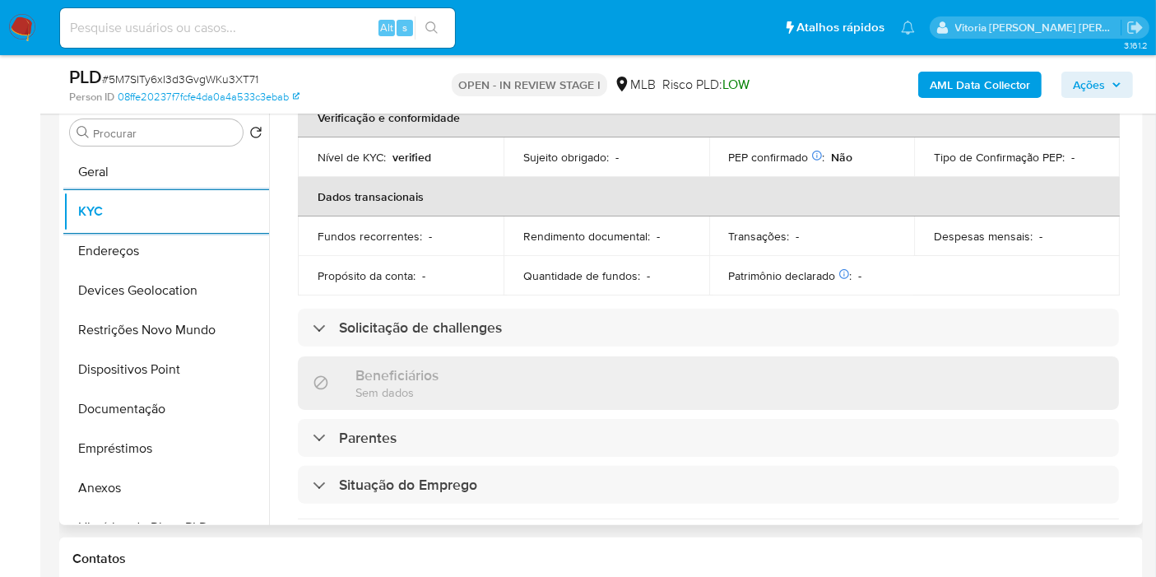
scroll to position [731, 0]
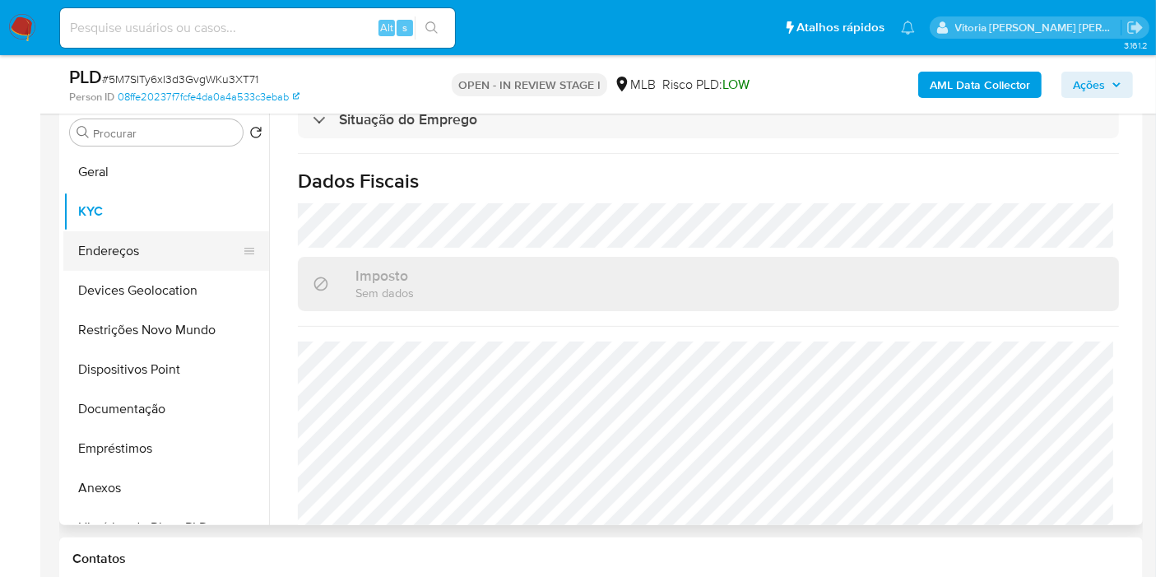
click at [156, 251] on button "Endereços" at bounding box center [159, 250] width 193 height 39
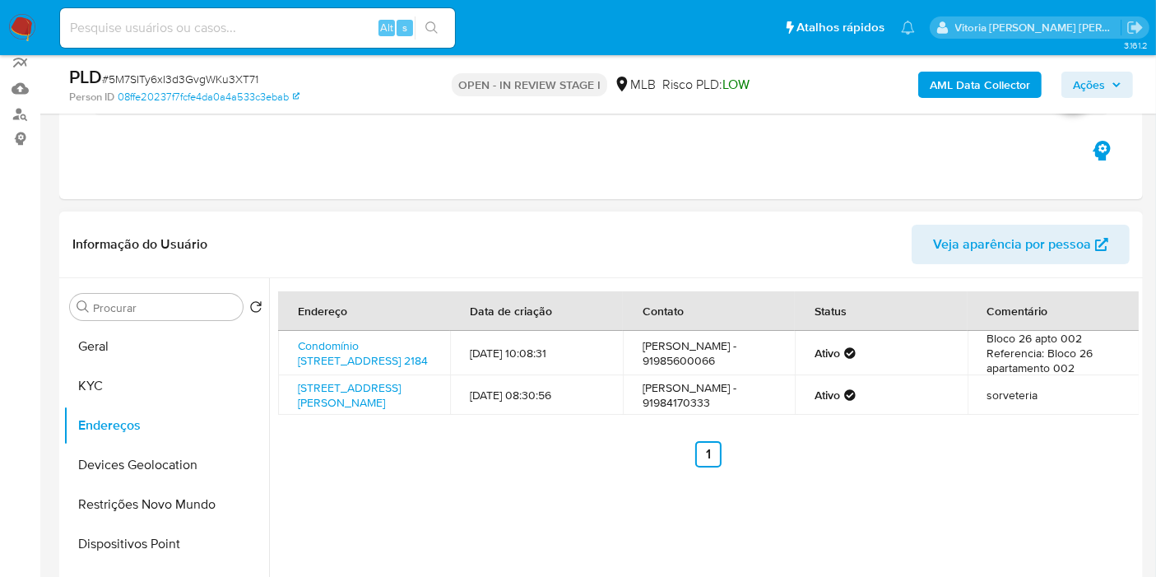
scroll to position [141, 0]
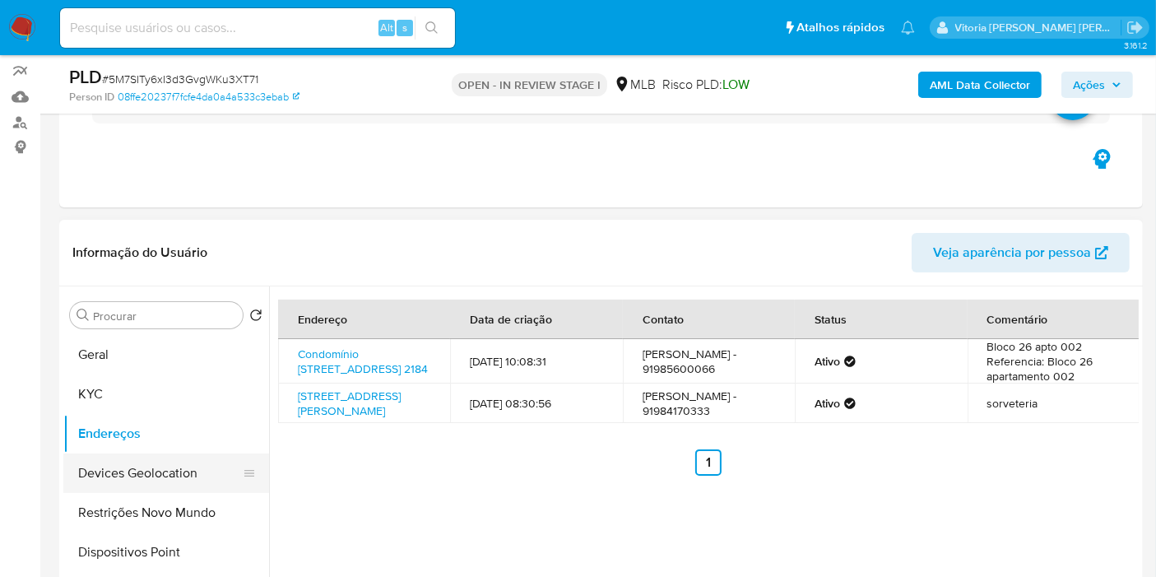
click at [183, 479] on button "Devices Geolocation" at bounding box center [159, 472] width 193 height 39
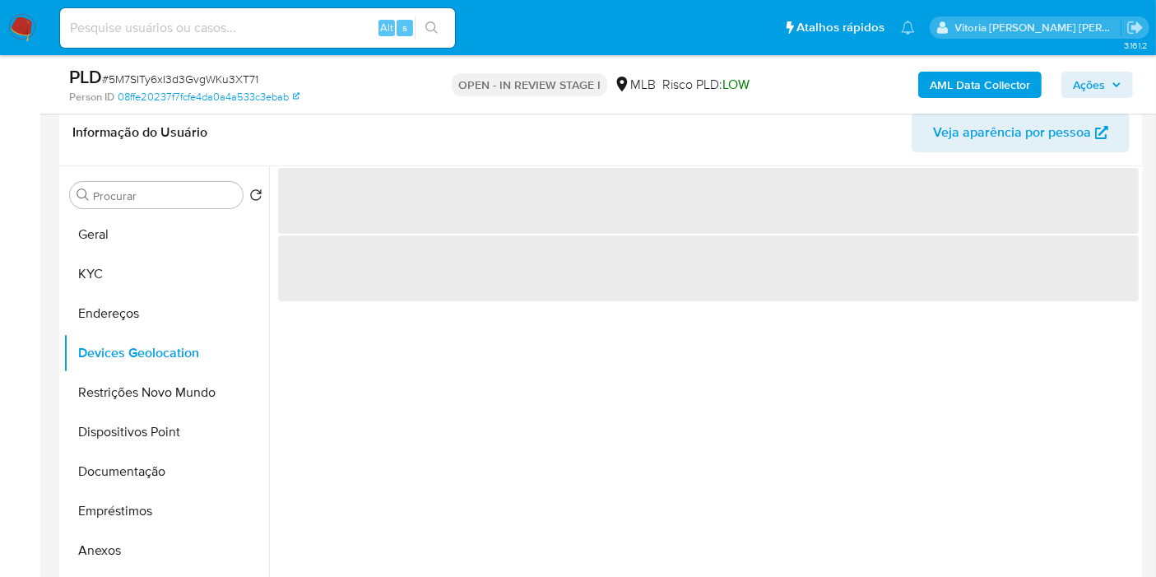
scroll to position [232, 0]
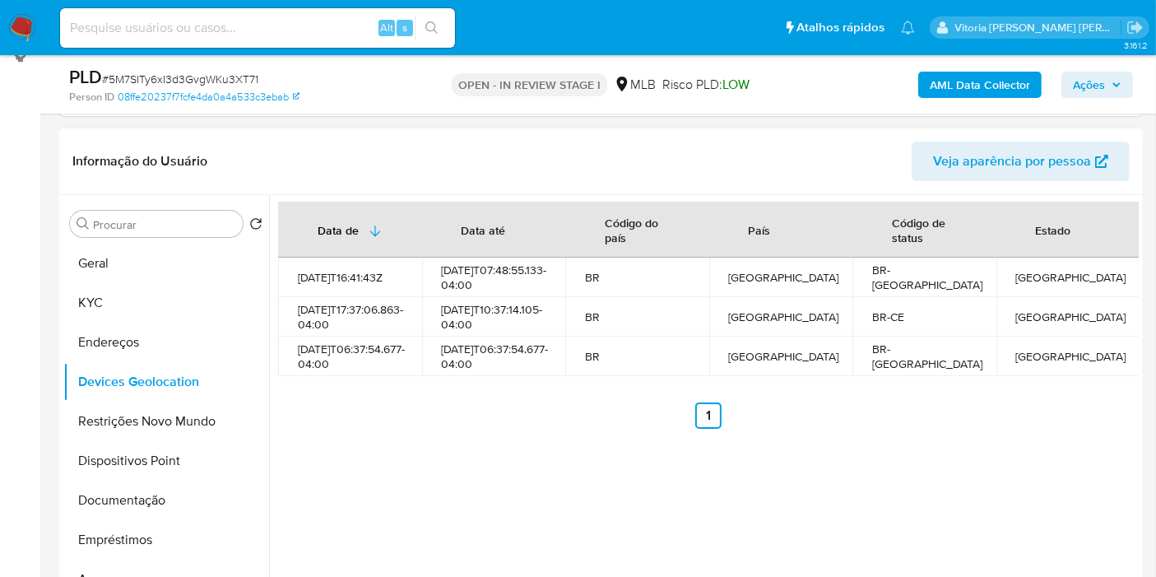
click at [571, 448] on div "Data de Data até Código do país País Código de status Estado [DATE]T16:41:43Z […" at bounding box center [704, 405] width 870 height 421
click at [163, 427] on button "Restrições Novo Mundo" at bounding box center [159, 421] width 193 height 39
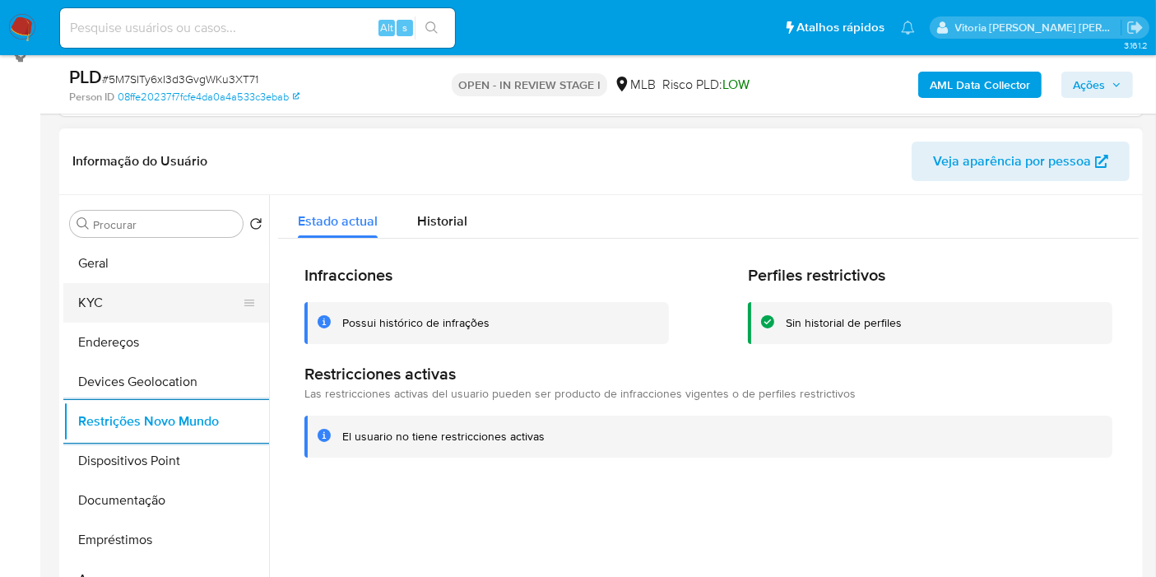
click at [127, 298] on button "KYC" at bounding box center [159, 302] width 193 height 39
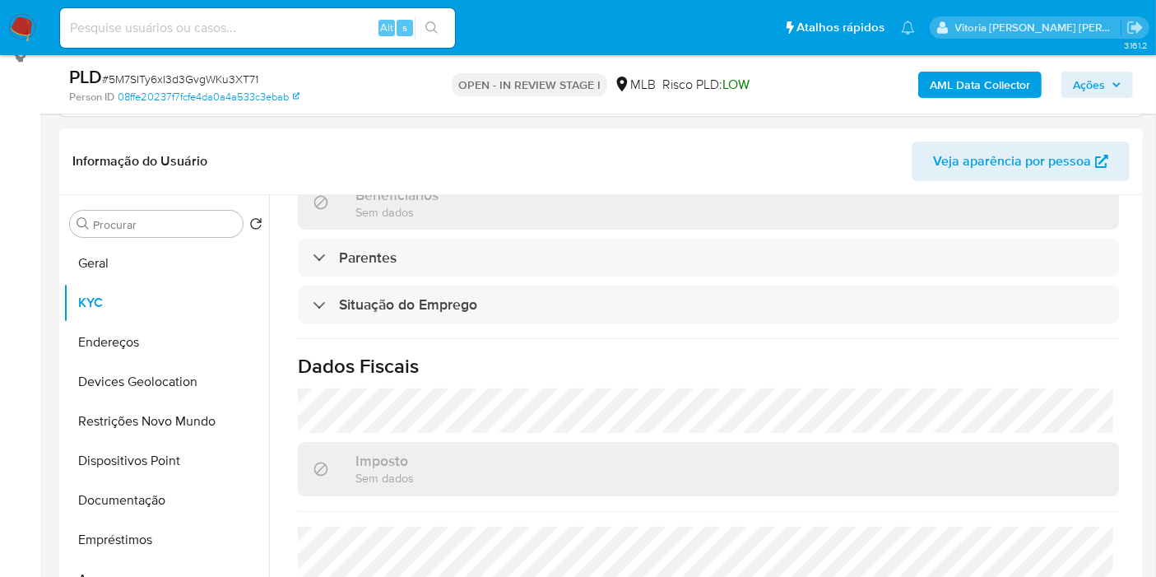
scroll to position [747, 0]
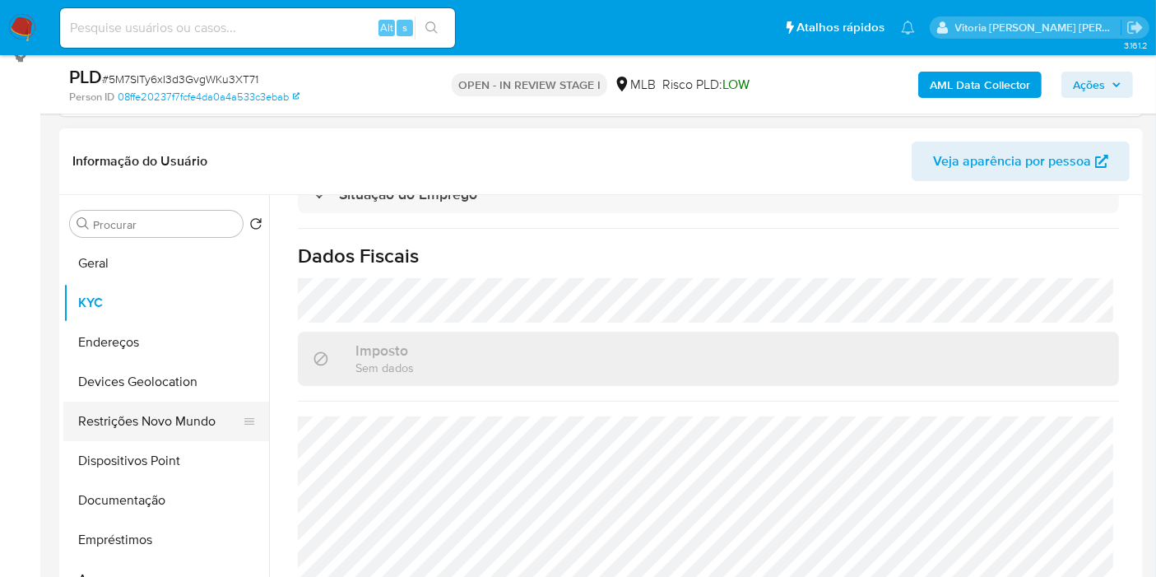
click at [115, 425] on button "Restrições Novo Mundo" at bounding box center [159, 421] width 193 height 39
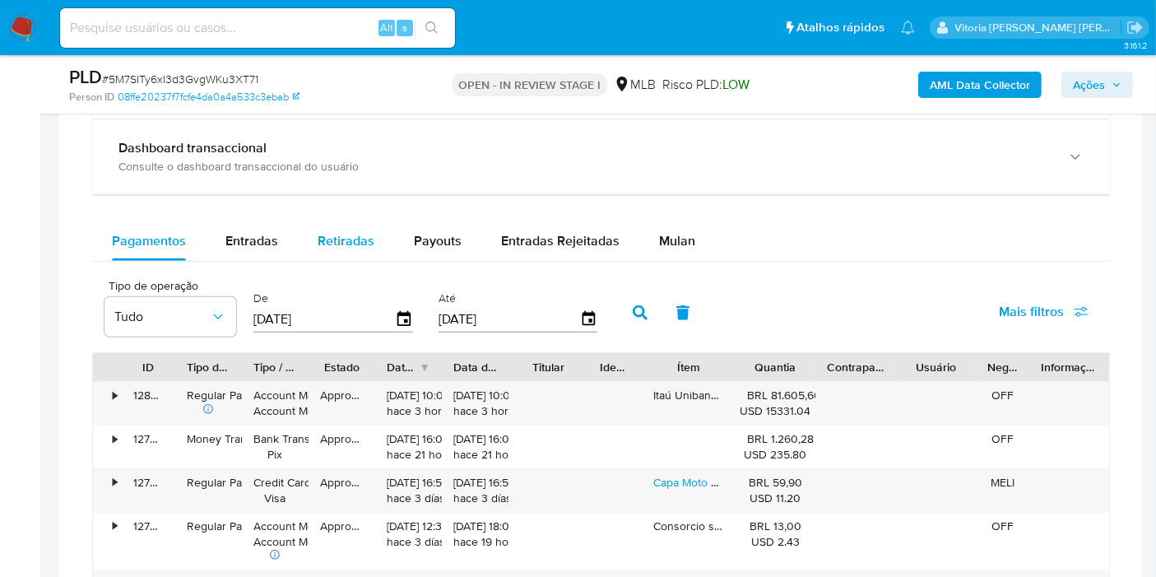
scroll to position [1055, 0]
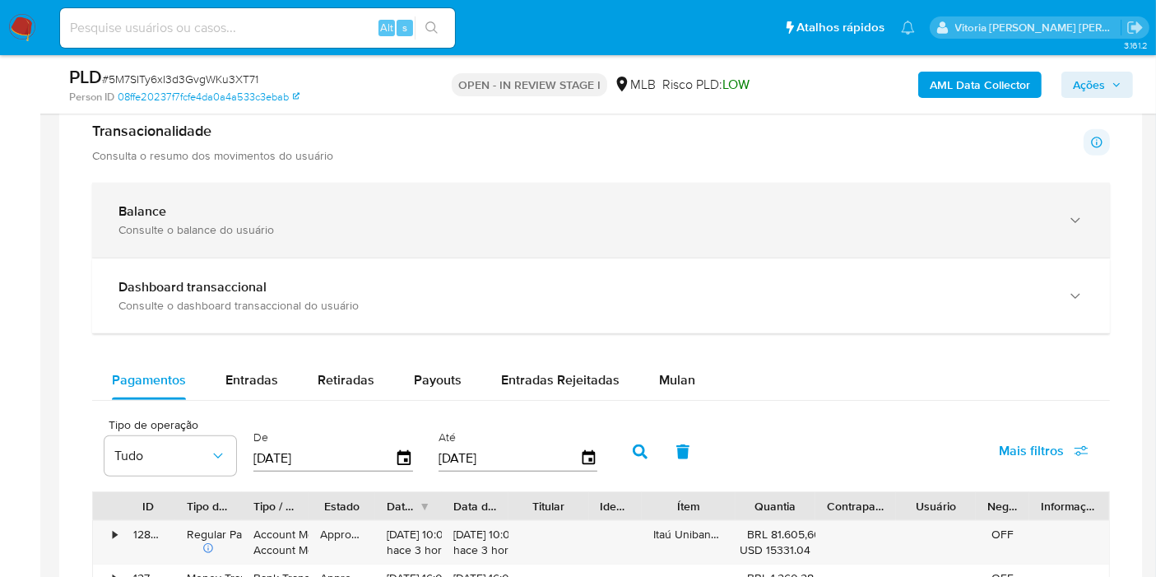
click at [336, 216] on div "Balance" at bounding box center [584, 211] width 932 height 16
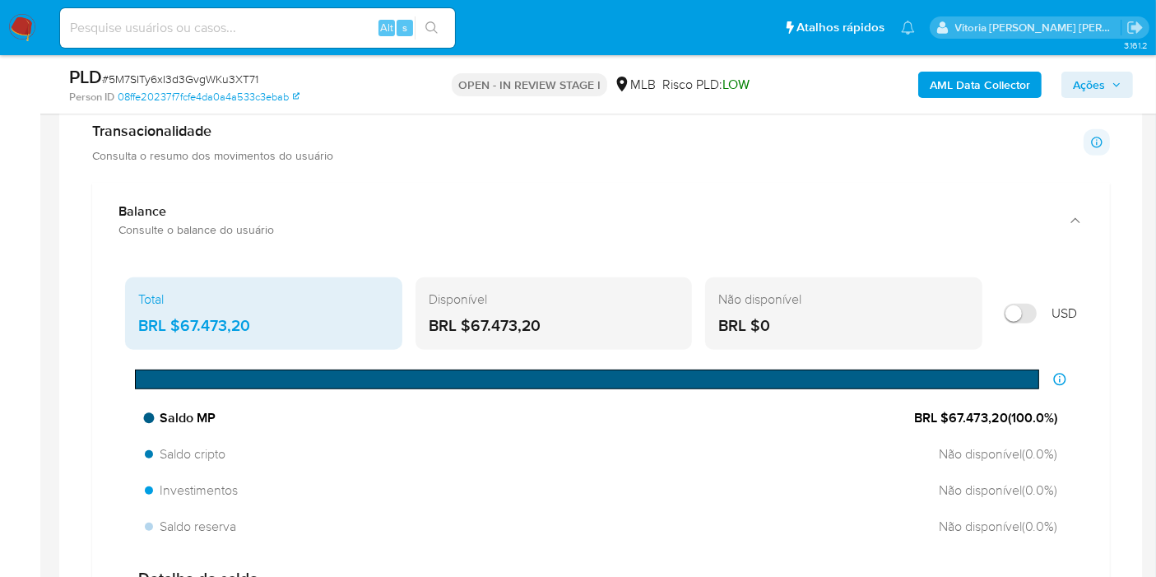
drag, startPoint x: 1007, startPoint y: 417, endPoint x: 943, endPoint y: 417, distance: 64.2
click at [943, 417] on span "BRL $67.473,20 ( 100.0 %)" at bounding box center [985, 418] width 143 height 18
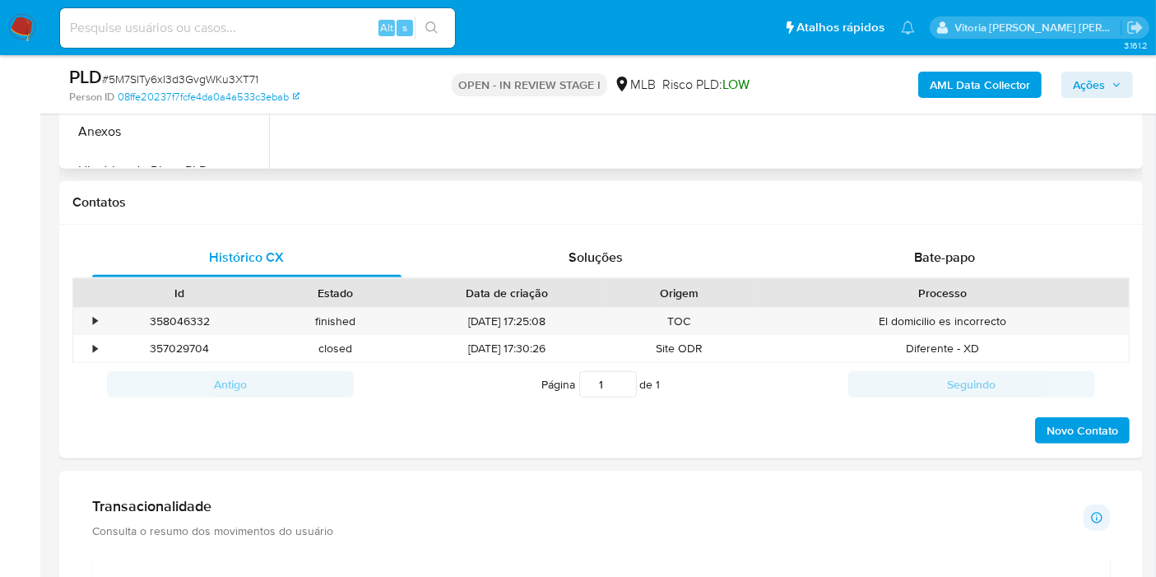
scroll to position [415, 0]
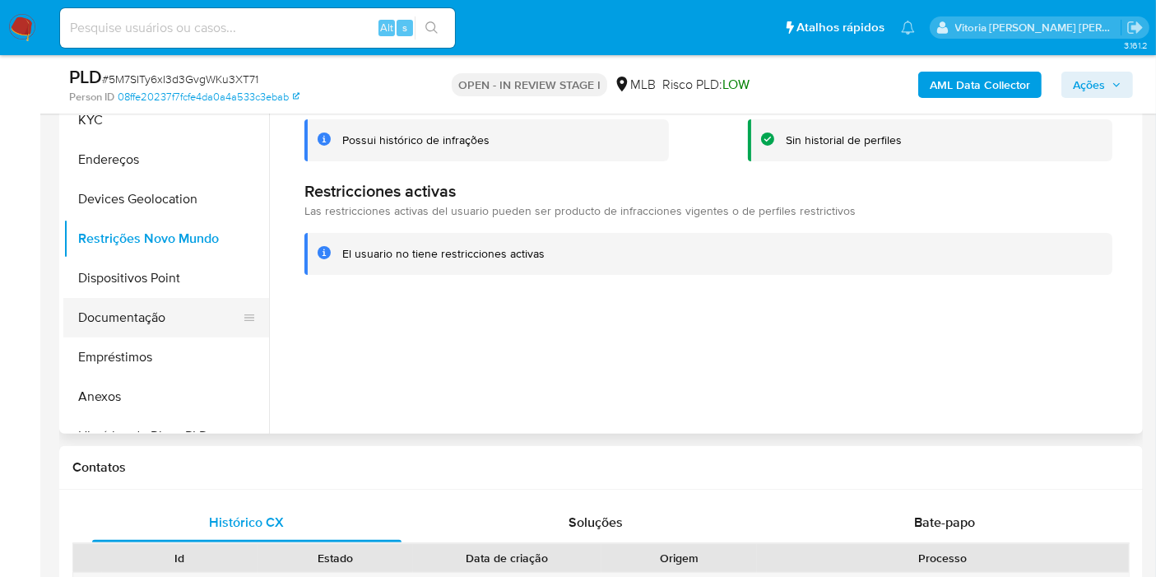
click at [142, 309] on button "Documentação" at bounding box center [159, 317] width 193 height 39
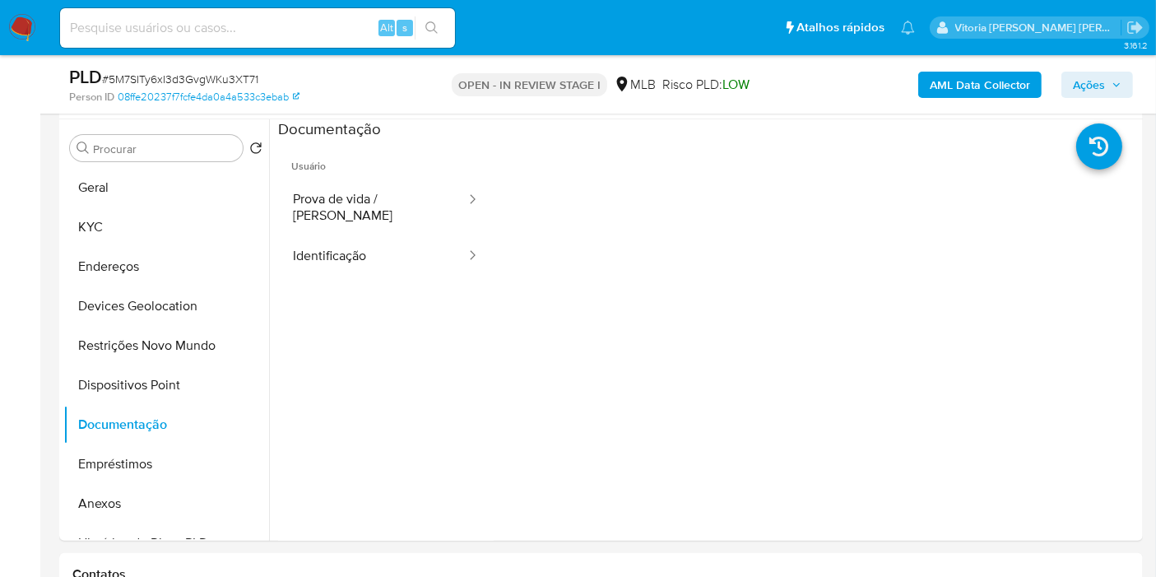
scroll to position [141, 0]
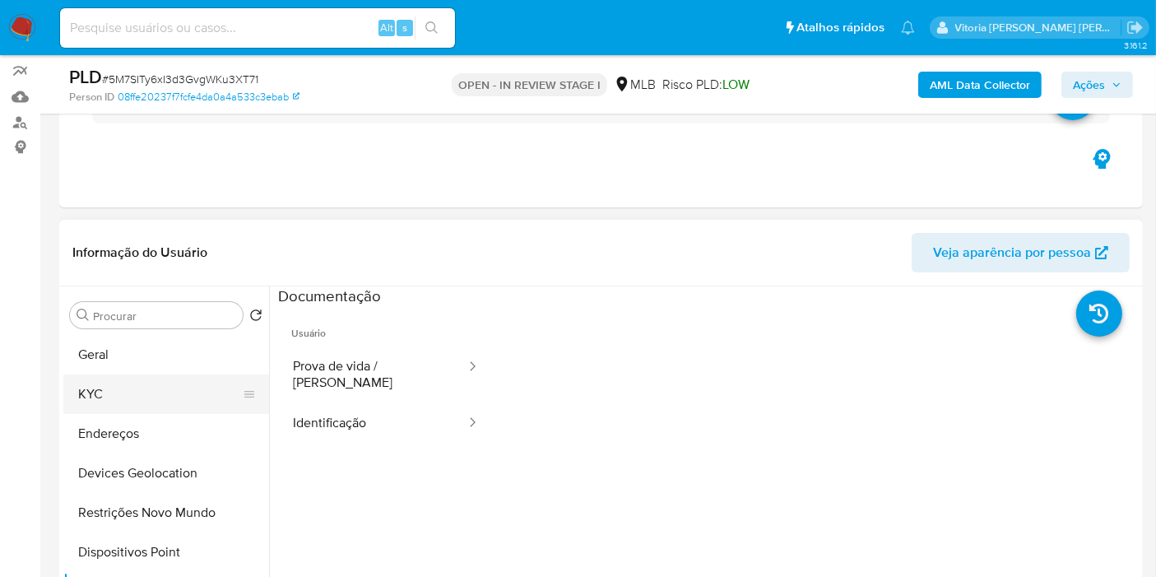
click at [126, 391] on button "KYC" at bounding box center [159, 393] width 193 height 39
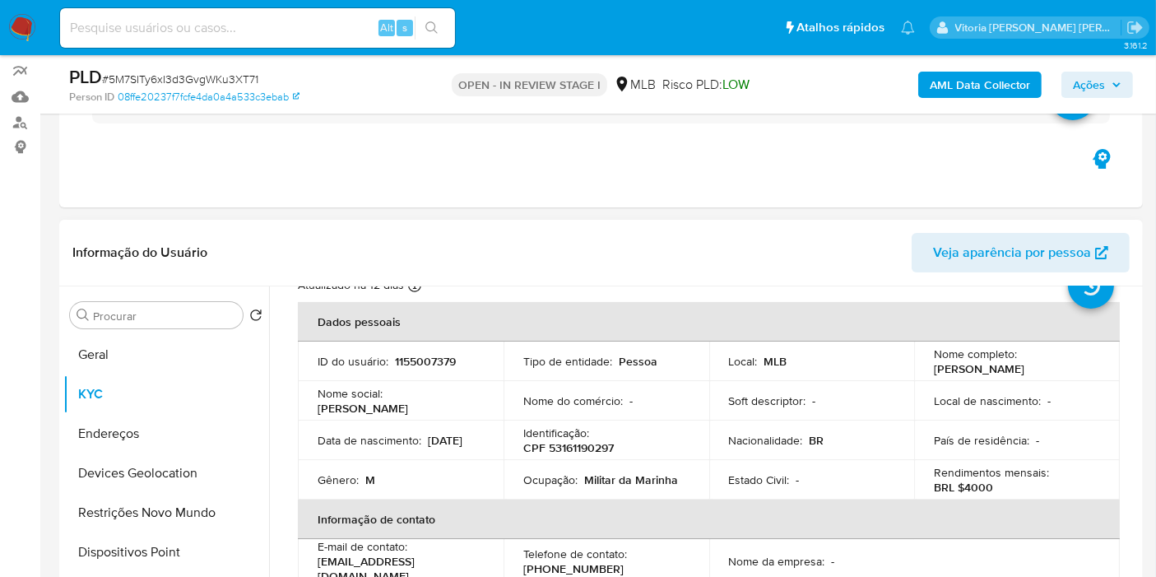
scroll to position [91, 0]
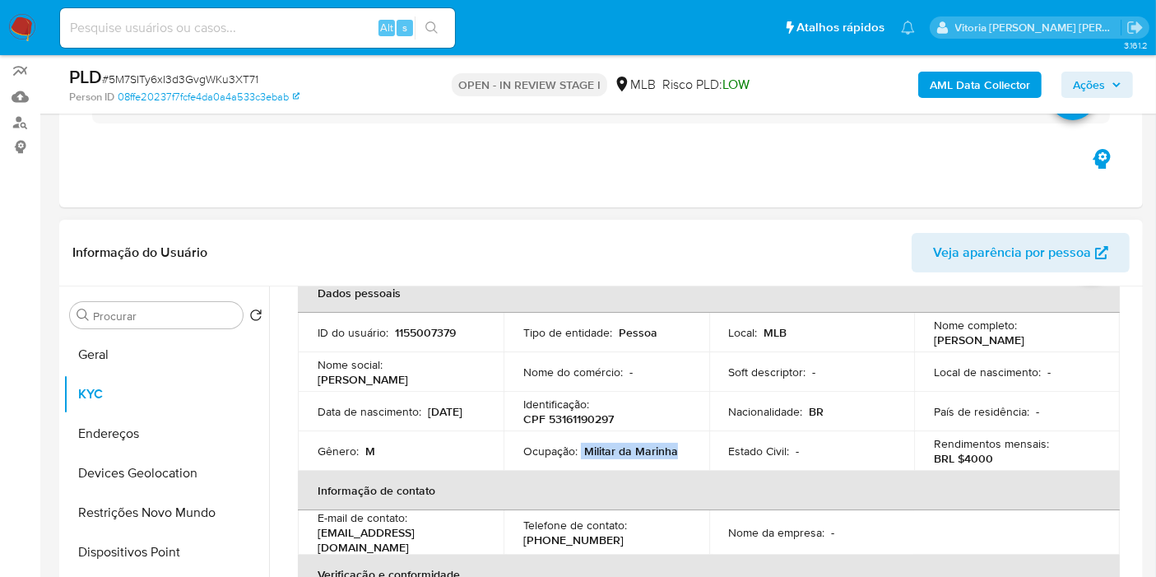
drag, startPoint x: 614, startPoint y: 457, endPoint x: 578, endPoint y: 445, distance: 37.2
click at [578, 445] on div "Ocupação : Militar da Marinha" at bounding box center [606, 451] width 166 height 15
copy div "Militar da Marinha"
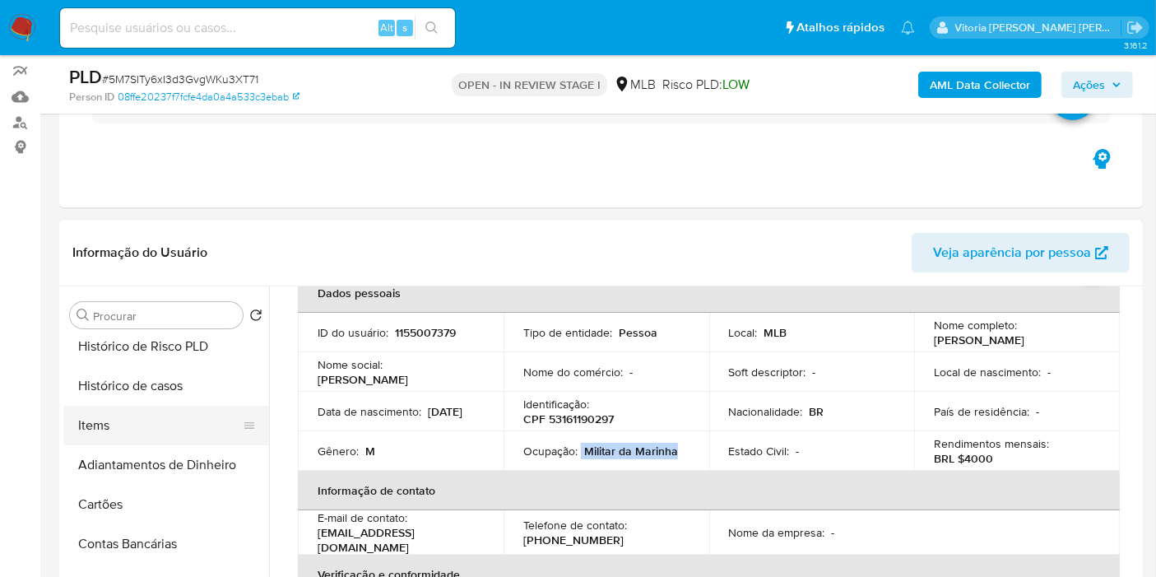
scroll to position [365, 0]
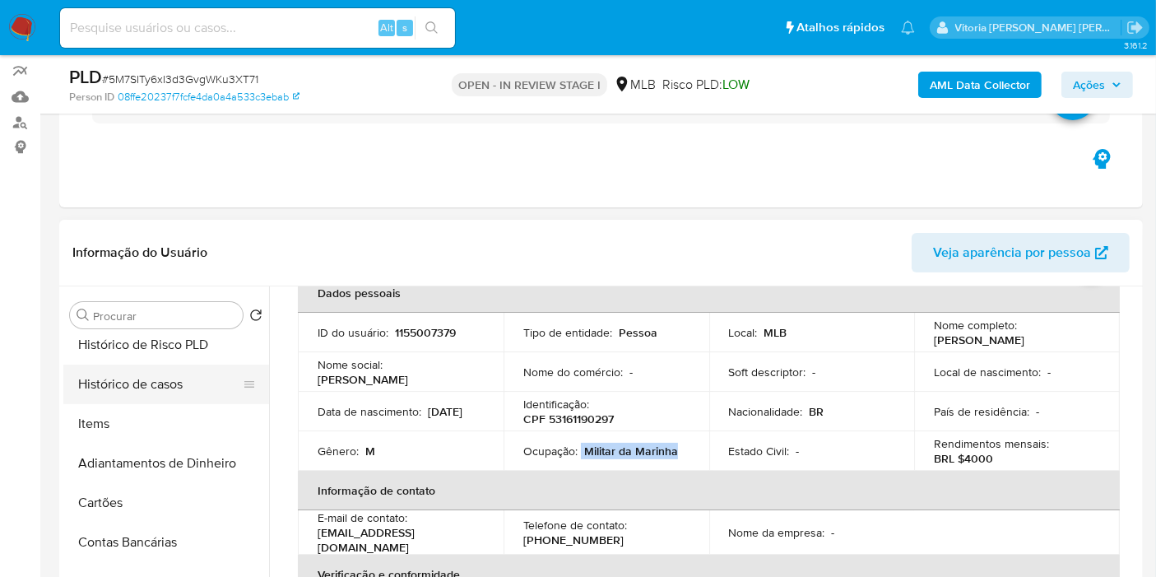
click at [192, 388] on button "Histórico de casos" at bounding box center [159, 384] width 193 height 39
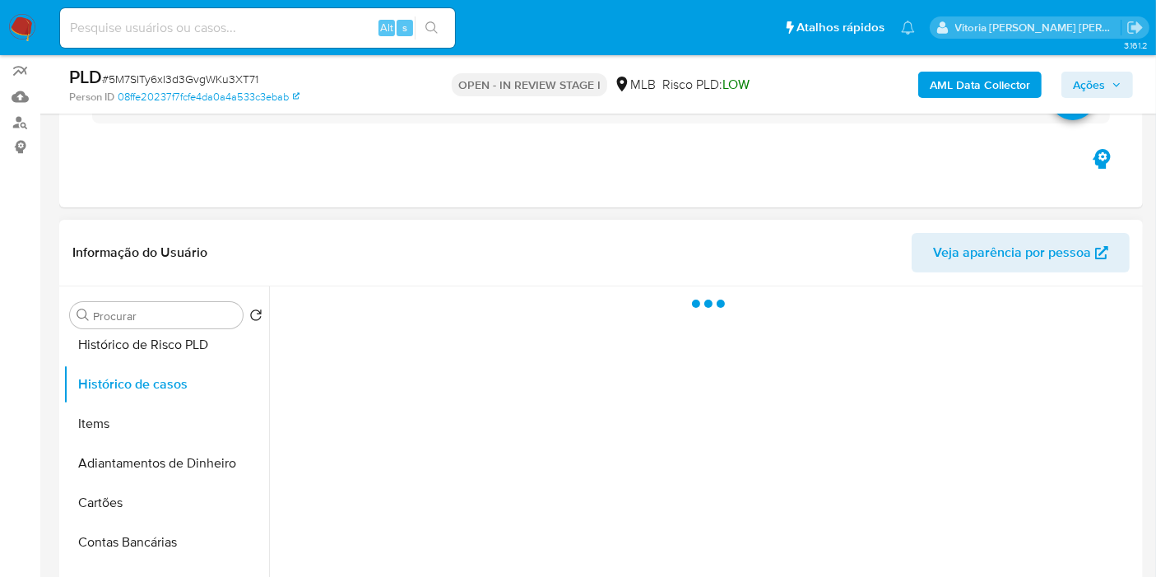
scroll to position [0, 0]
